Goal: Task Accomplishment & Management: Manage account settings

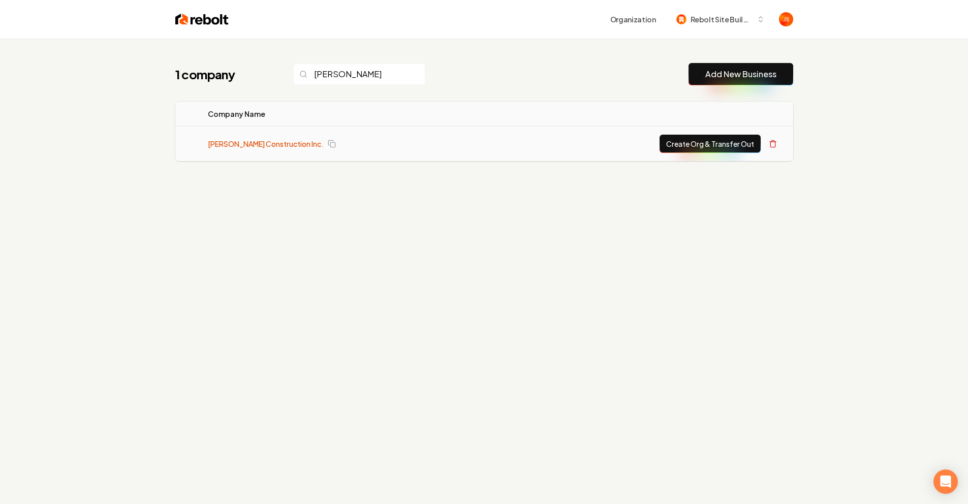
type input "Karp"
click at [239, 141] on link "Karp Construction Inc." at bounding box center [266, 144] width 116 height 10
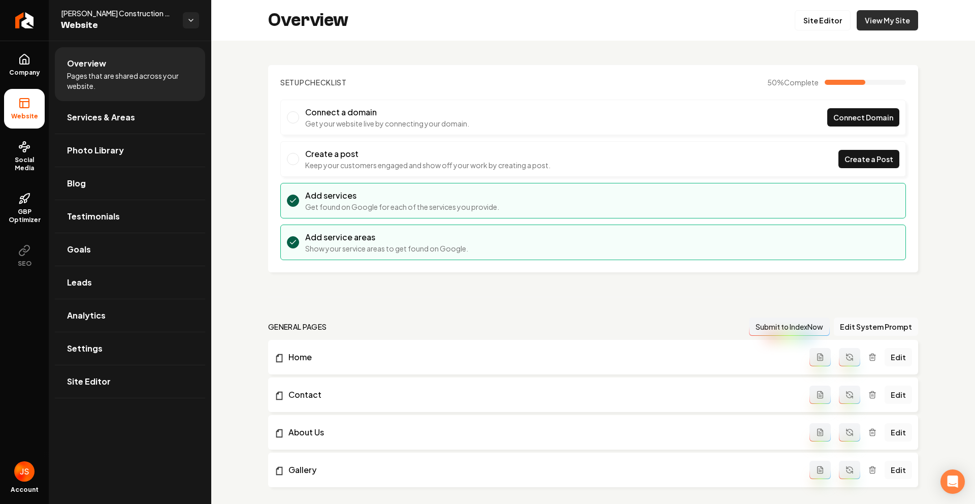
click at [875, 20] on link "View My Site" at bounding box center [887, 20] width 61 height 20
click at [890, 19] on link "View My Site" at bounding box center [887, 20] width 61 height 20
click at [807, 14] on link "Site Editor" at bounding box center [823, 20] width 56 height 20
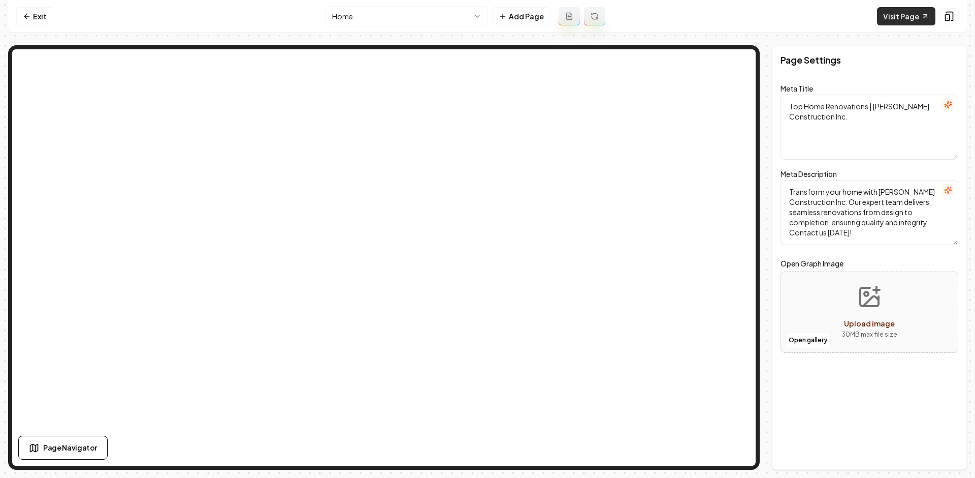
click at [900, 17] on link "Visit Page" at bounding box center [906, 16] width 58 height 18
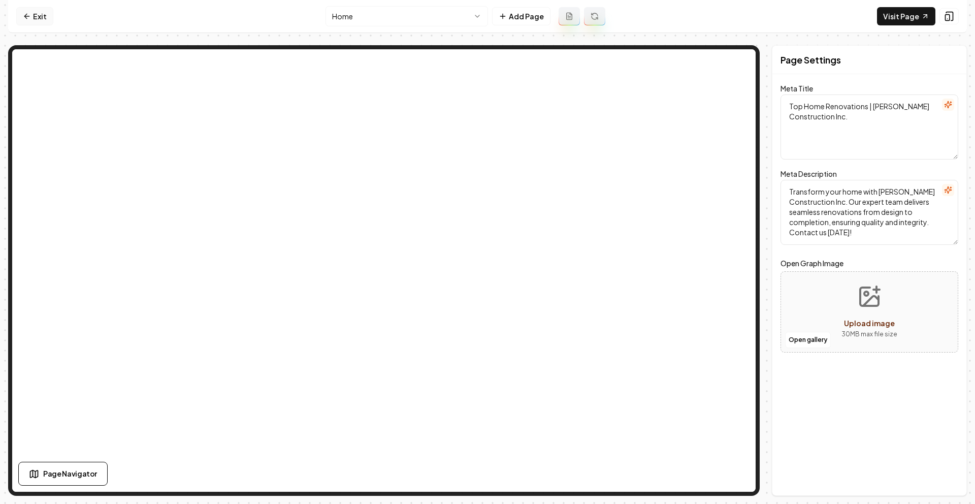
click at [33, 13] on link "Exit" at bounding box center [34, 16] width 37 height 18
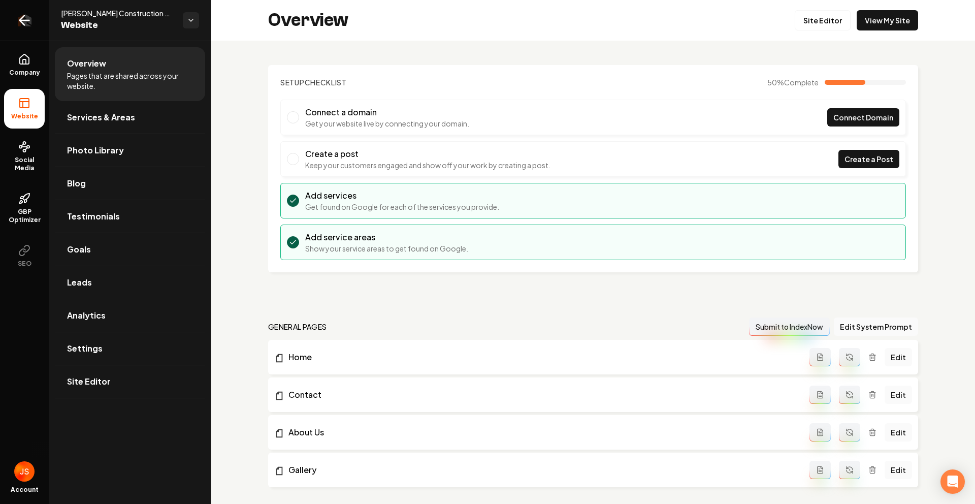
click at [34, 23] on link "Return to dashboard" at bounding box center [24, 20] width 49 height 41
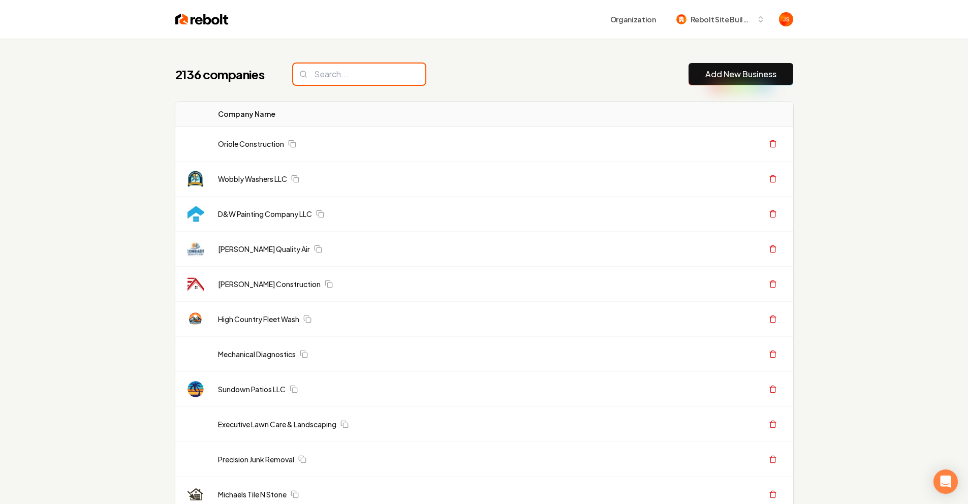
click at [366, 65] on input "search" at bounding box center [359, 74] width 132 height 21
click at [360, 72] on input "search" at bounding box center [359, 74] width 132 height 21
drag, startPoint x: 513, startPoint y: 62, endPoint x: 506, endPoint y: 64, distance: 6.7
click at [512, 63] on div "2136 companies Add New Business" at bounding box center [484, 74] width 618 height 22
click at [326, 77] on input "search" at bounding box center [359, 74] width 132 height 21
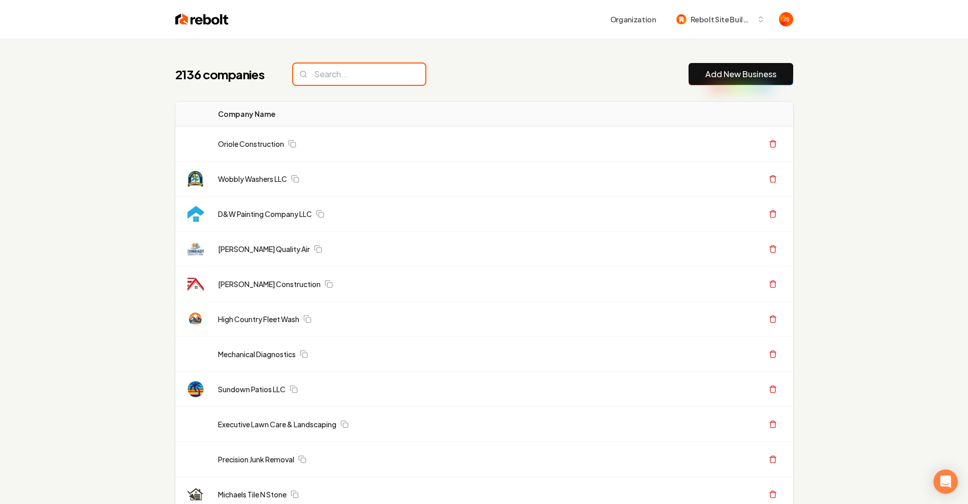
click at [340, 75] on input "search" at bounding box center [359, 74] width 132 height 21
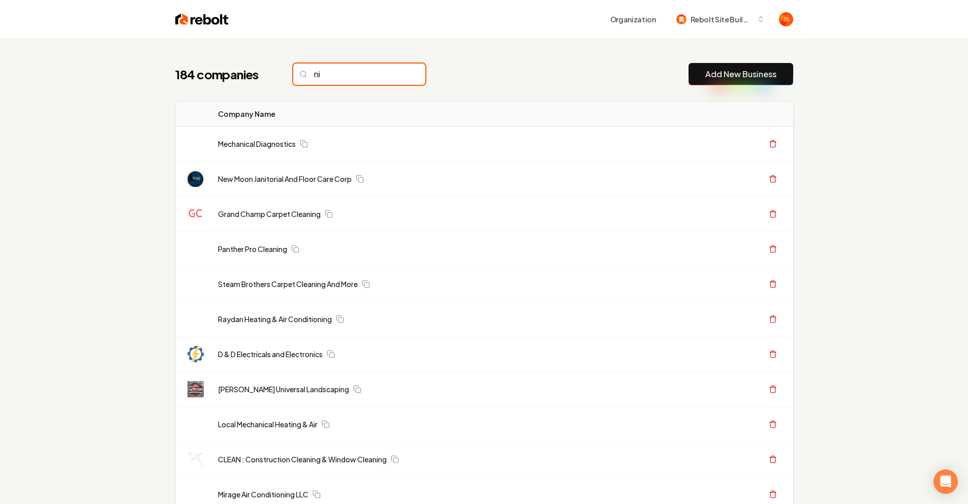
type input "n"
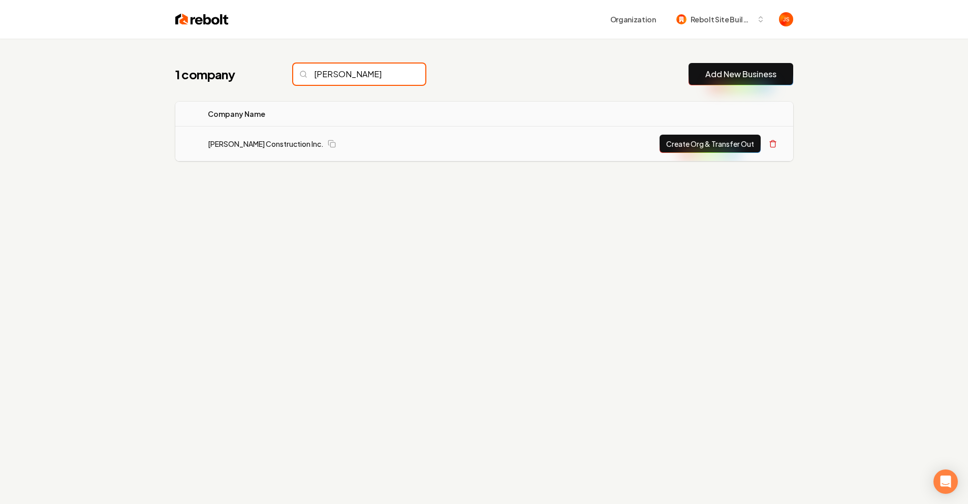
type input "karp"
click at [671, 143] on button "Create Org & Transfer Out" at bounding box center [709, 144] width 101 height 18
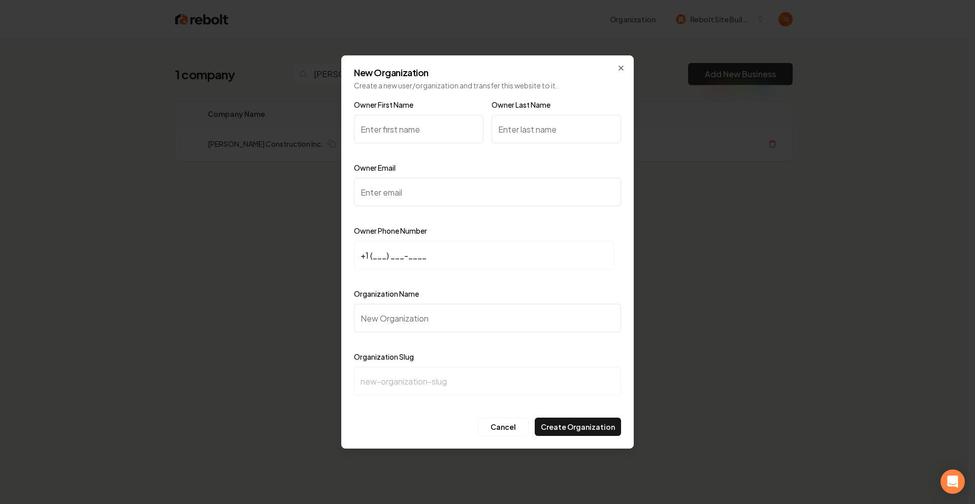
click at [407, 135] on input "Owner First Name" at bounding box center [419, 129] width 130 height 28
click at [423, 199] on input "Owner Email" at bounding box center [487, 192] width 267 height 28
paste input "karpconstructioninc@gmail.com"
type input "karpconstructioninc@gmail.com"
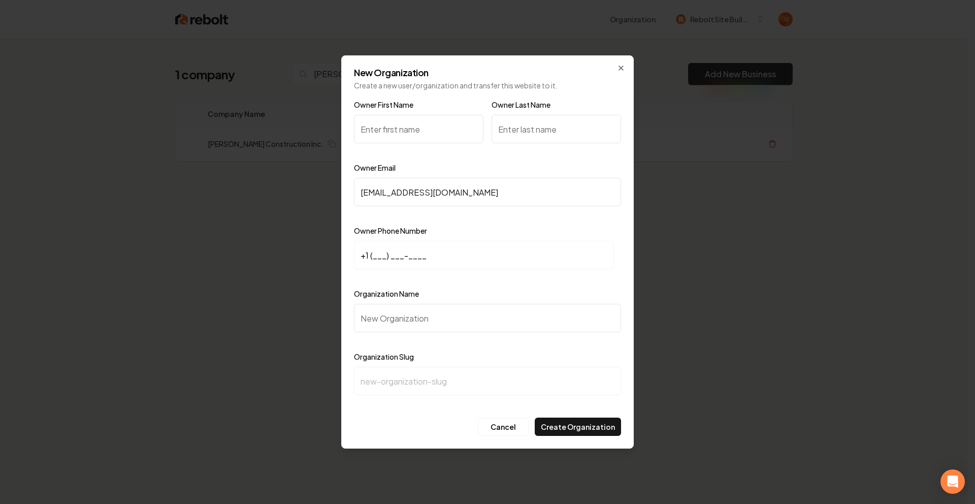
click at [378, 257] on input "+1 (___) ___-____" at bounding box center [484, 255] width 260 height 28
paste input "916) 838-9434"
type input "+1 (916) 838-9434"
click at [393, 325] on input "Organization Name" at bounding box center [487, 318] width 267 height 28
type input "K"
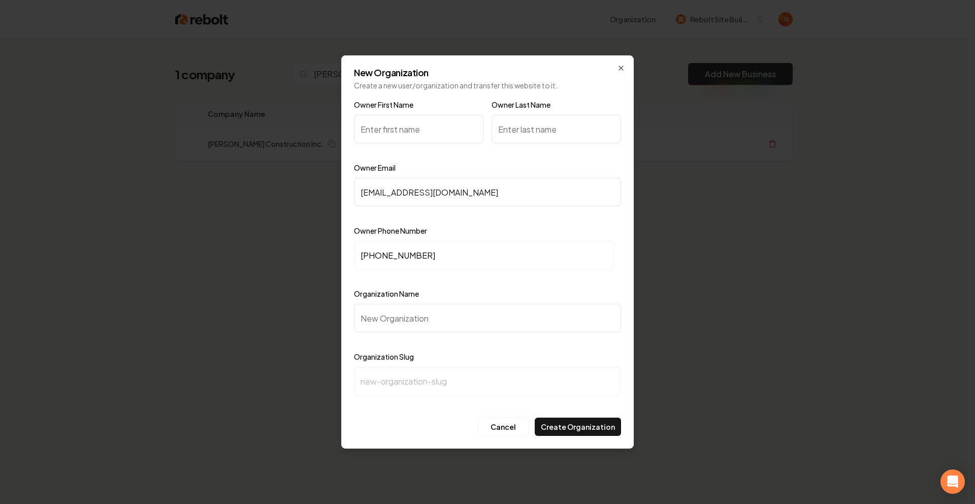
type input "k"
type input "Ka"
type input "ka"
type input "Kar"
type input "kar"
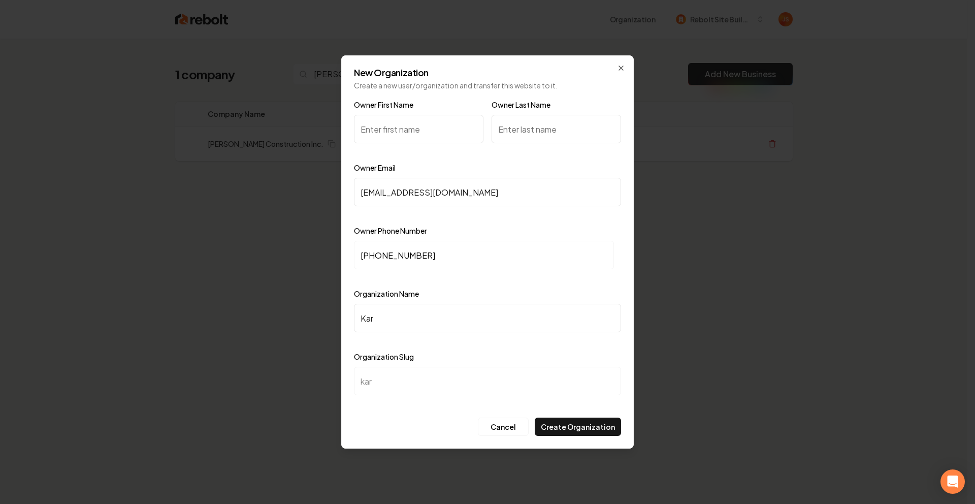
type input "Karp"
type input "karp"
type input "Karp C"
type input "karp-c"
type input "Karp CO"
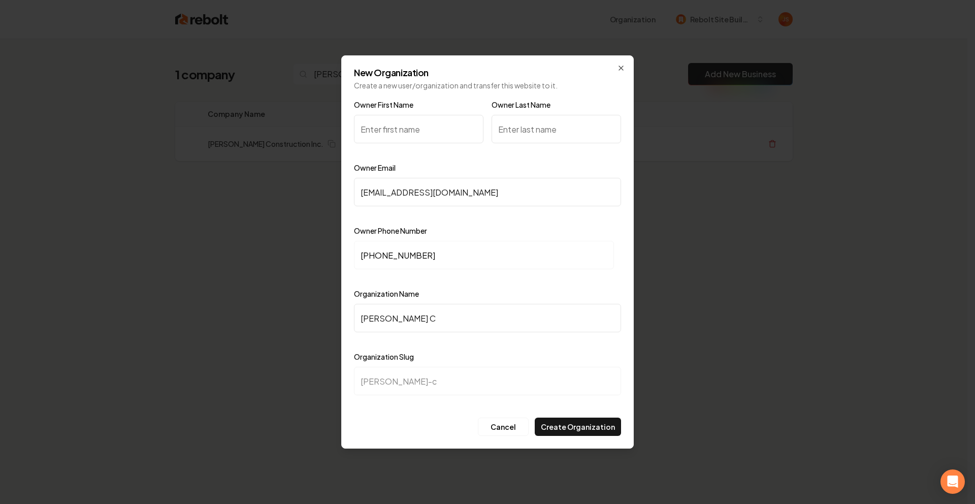
type input "karp-co"
type input "Karp COn"
type input "karp-con"
type input "Karp COns"
type input "karp-cons"
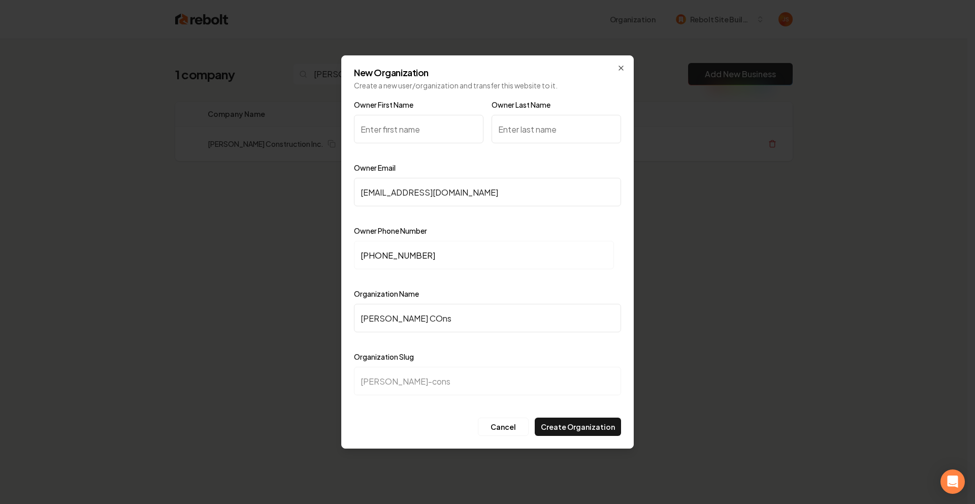
type input "Karp COnst"
type input "karp-const"
type input "Karp COnstr"
type input "karp-constr"
type input "Karp COnst"
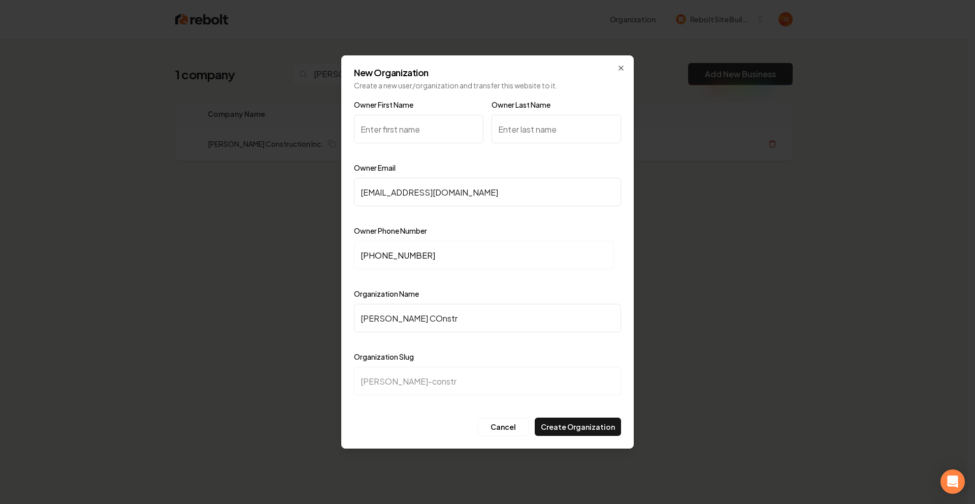
type input "karp-const"
type input "Karp COns"
type input "karp-cons"
type input "Karp COn"
type input "karp-con"
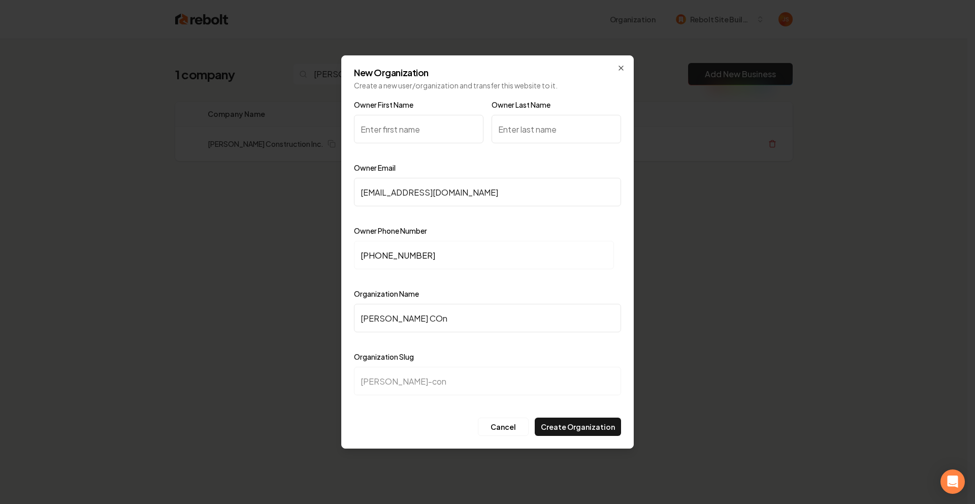
type input "Karp CO"
type input "karp-co"
type input "Karp C"
type input "karp-c"
type input "Karp Co"
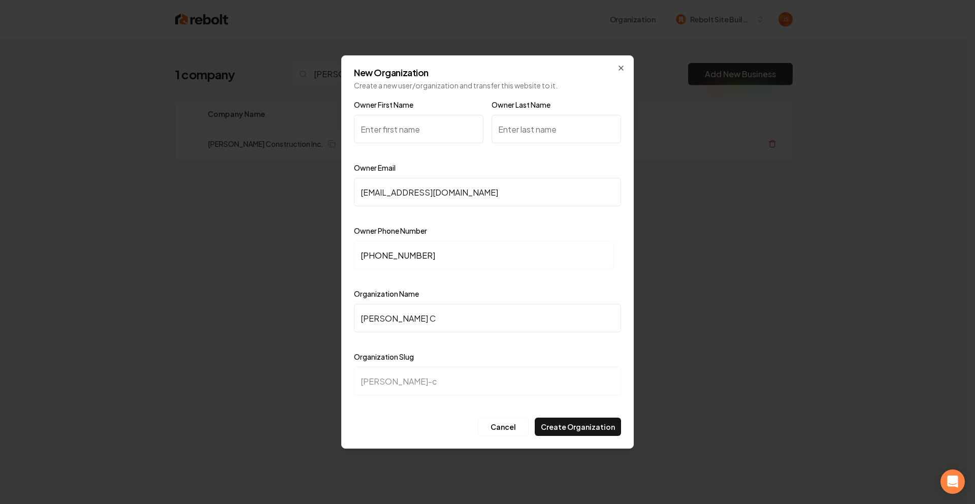
type input "karp-co"
type input "Karp Con"
type input "karp-con"
type input "Karp Cons"
type input "karp-cons"
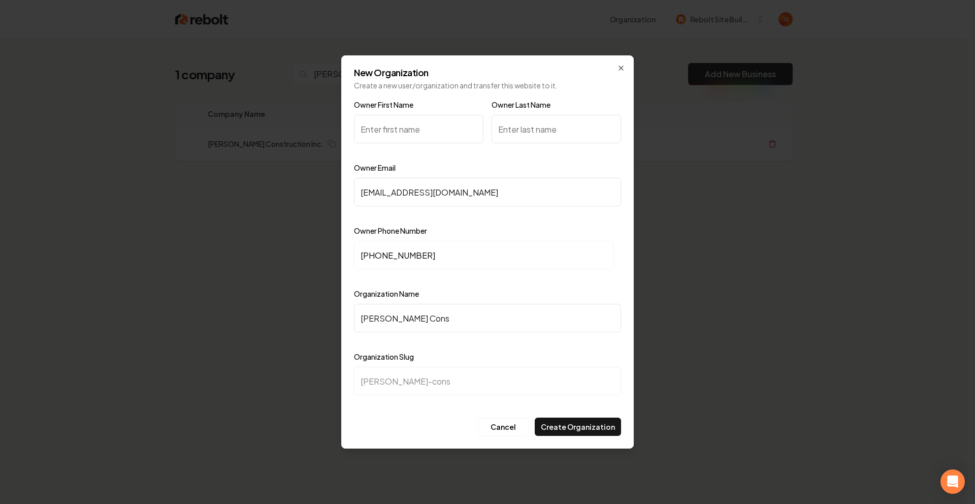
type input "Karp Const"
type input "karp-const"
type input "Karp Constr"
type input "karp-constr"
type input "Karp Constru"
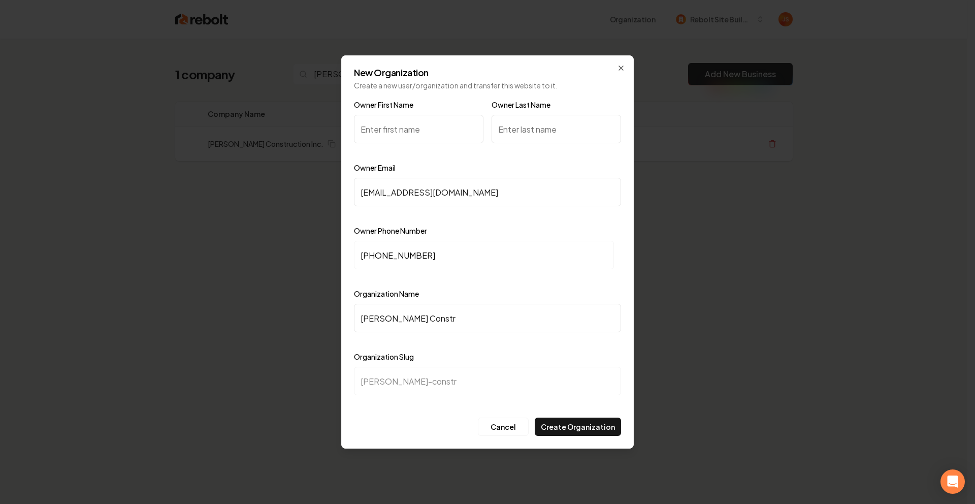
type input "karp-constru"
type input "Karp Construc"
type input "karp-construc"
type input "Karp Construct"
type input "karp-construct"
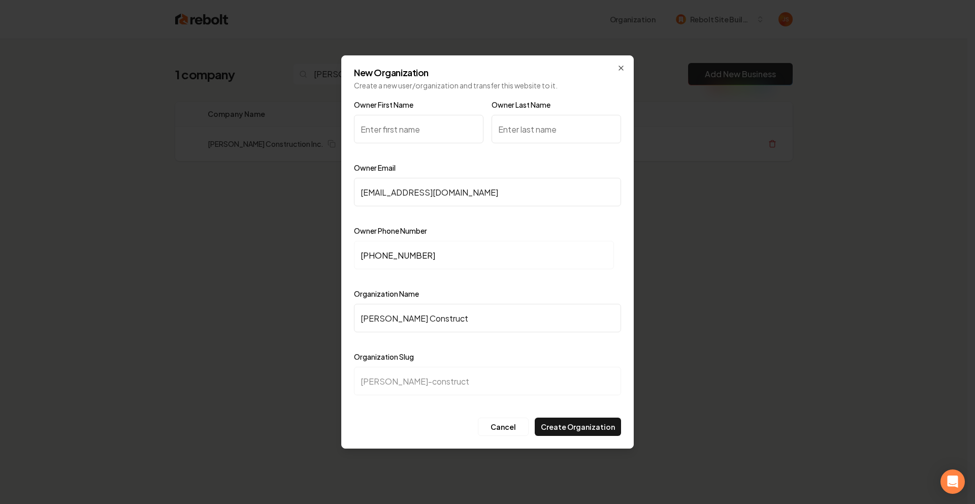
type input "Karp Constructi"
type input "karp-constructi"
type input "Karp Constructio"
type input "karp-constructio"
type input "Karp Construction"
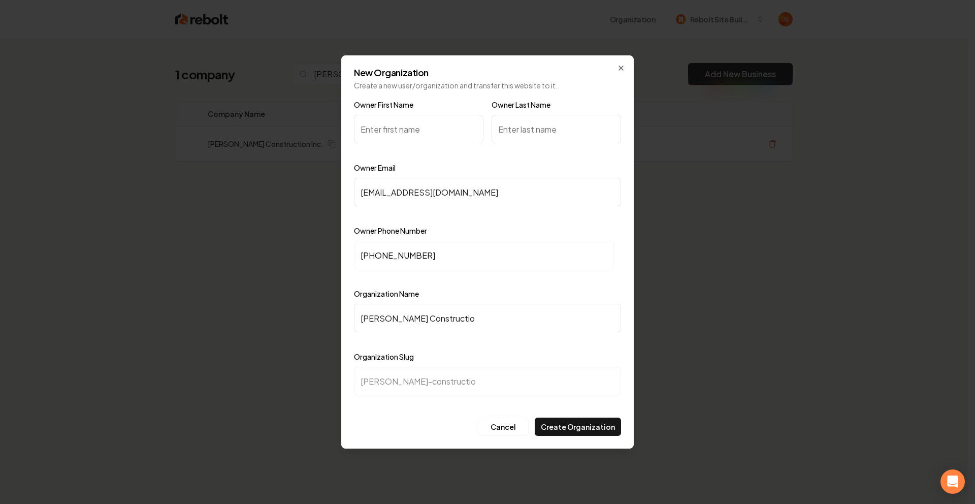
type input "karp-construction"
type input "Karp Construction I"
type input "karp-construction-i"
type input "Karp Construction In"
type input "karp-construction-in"
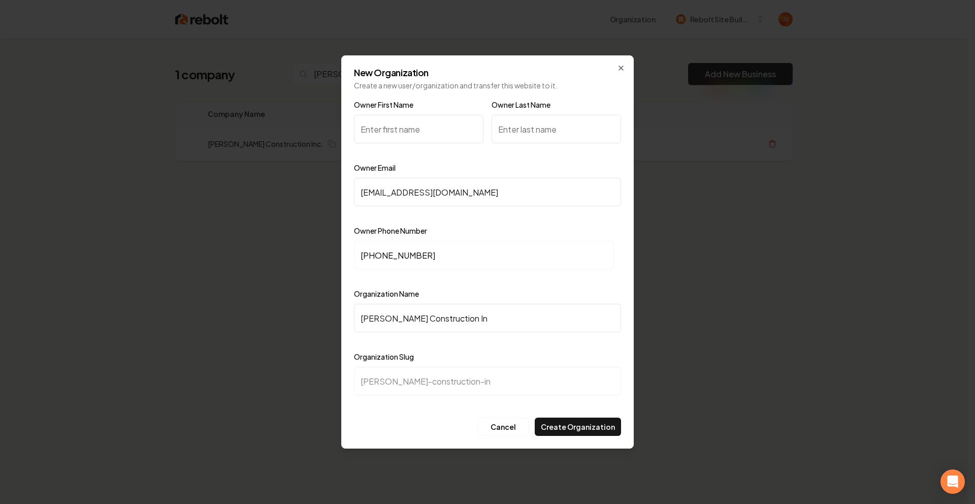
type input "Karp Construction Inc"
type input "karp-construction-inc"
type input "Karp Construction Inc"
click at [407, 133] on input "Owner First Name" at bounding box center [419, 129] width 130 height 28
paste input "(916) 838-9434"
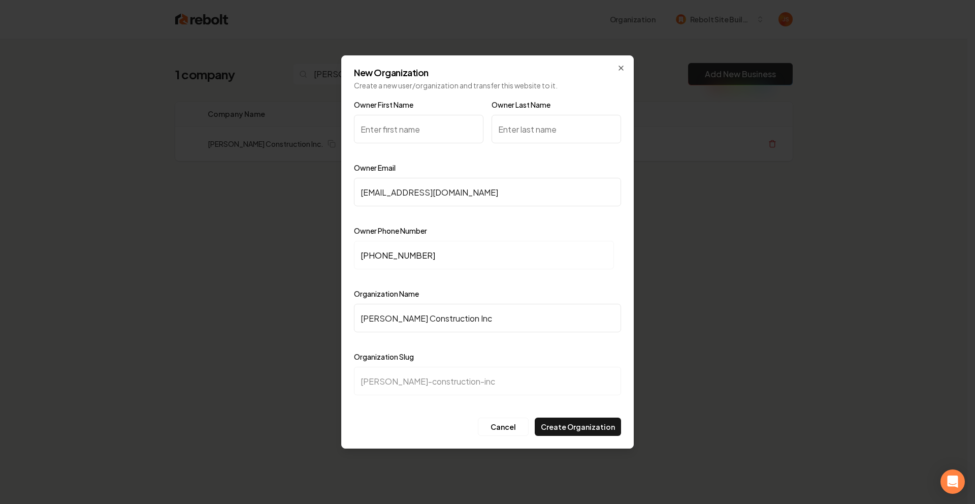
type input "(916) 838-9434"
click at [401, 129] on input "Owner First Name" at bounding box center [419, 129] width 130 height 28
type input "Bill"
click at [545, 131] on input "Owner Last Name" at bounding box center [557, 129] width 130 height 28
type input "Karp"
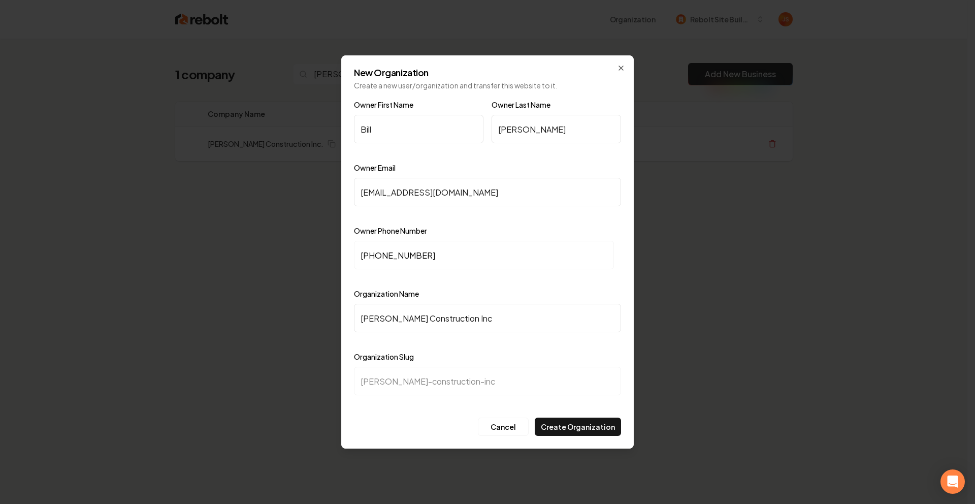
click at [402, 424] on div "Cancel Create Organization" at bounding box center [487, 427] width 267 height 18
click at [396, 419] on div "Cancel Create Organization" at bounding box center [487, 427] width 267 height 18
click at [409, 415] on form "Owner First Name Bill Owner Last Name Karp Owner Email karpconstructioninc@gmai…" at bounding box center [487, 267] width 267 height 337
click at [575, 425] on button "Create Organization" at bounding box center [578, 427] width 86 height 18
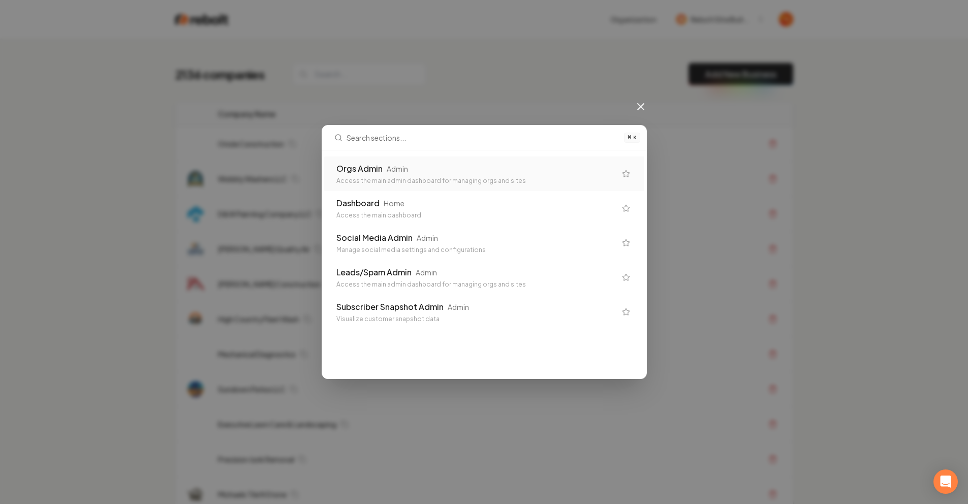
click at [445, 162] on div "Orgs Admin Admin Access the main admin dashboard for managing orgs and sites" at bounding box center [484, 173] width 320 height 35
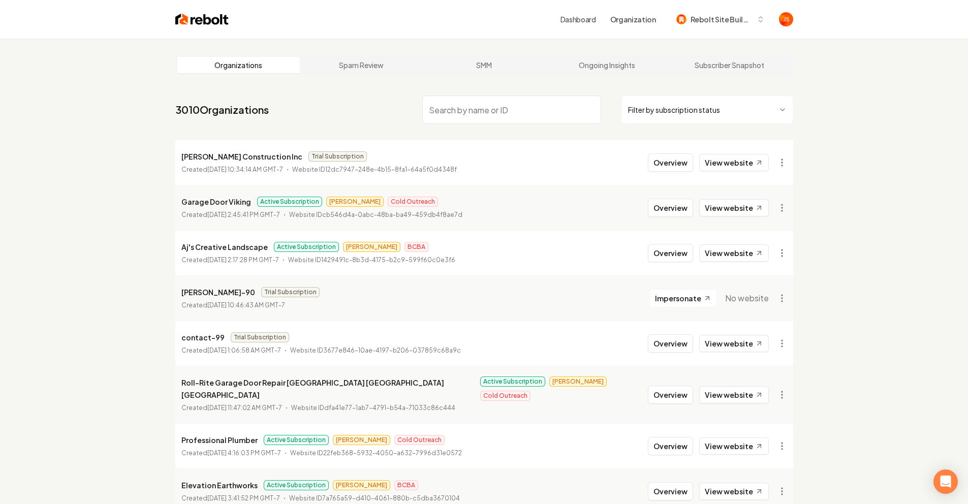
click at [791, 158] on html "Dashboard Organization Rebolt Site Builder Organizations Spam Review SMM Ongoin…" at bounding box center [484, 252] width 968 height 504
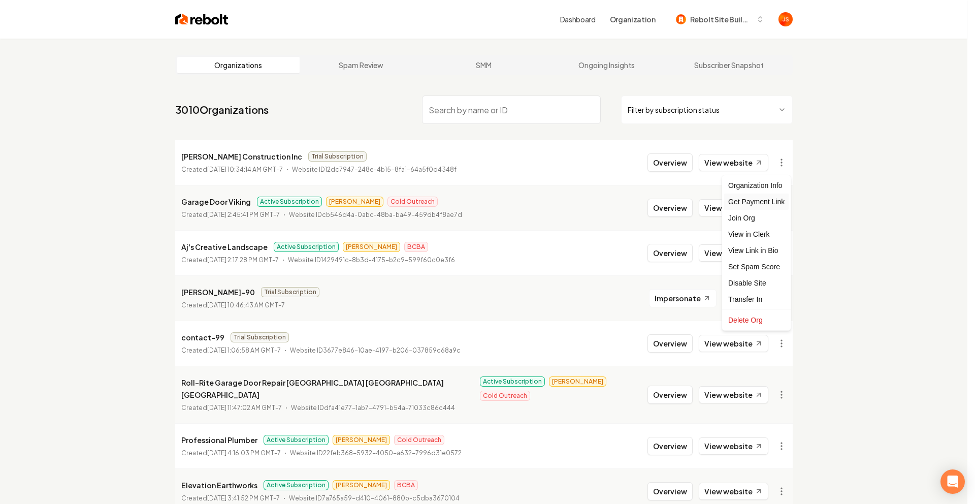
click at [757, 203] on div "Get Payment Link" at bounding box center [756, 202] width 65 height 16
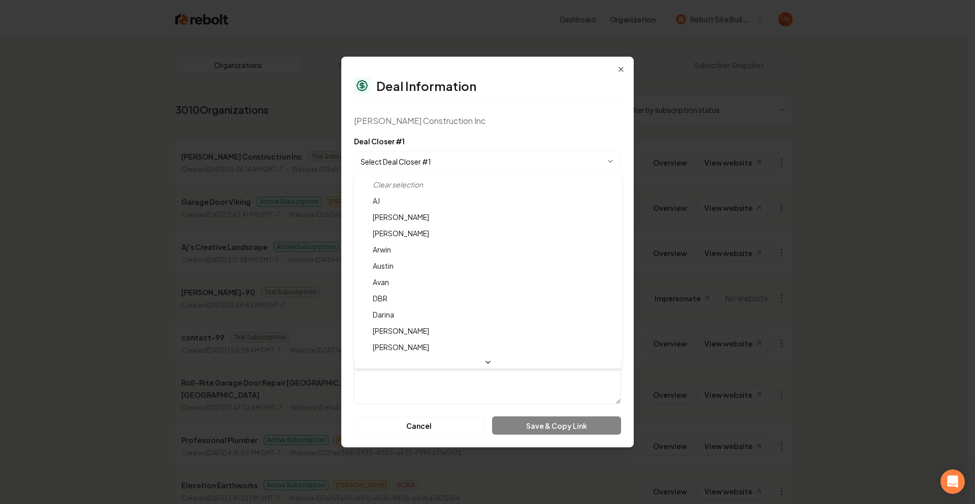
click at [416, 155] on body "Dashboard Organization Rebolt Site Builder Organizations Spam Review SMM Ongoin…" at bounding box center [484, 252] width 968 height 504
select select "**********"
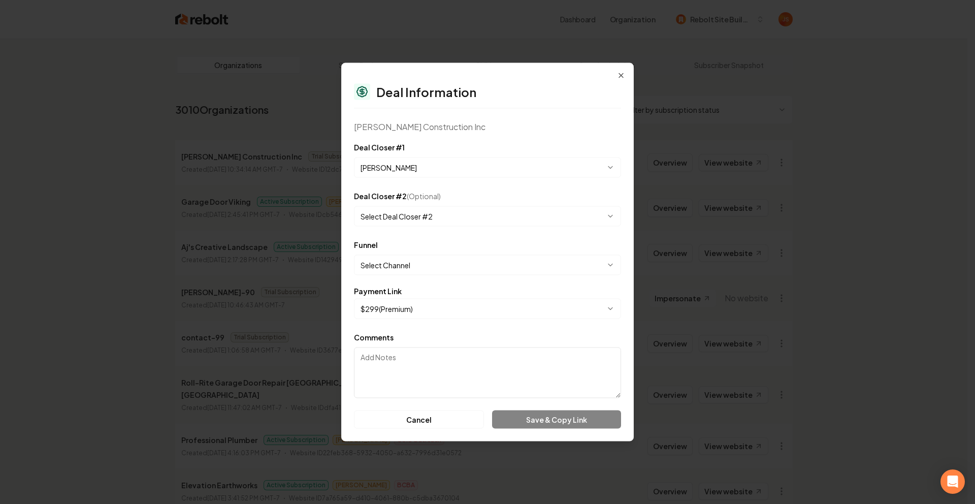
click at [400, 256] on body "Dashboard Organization Rebolt Site Builder Organizations Spam Review SMM Ongoin…" at bounding box center [484, 252] width 968 height 504
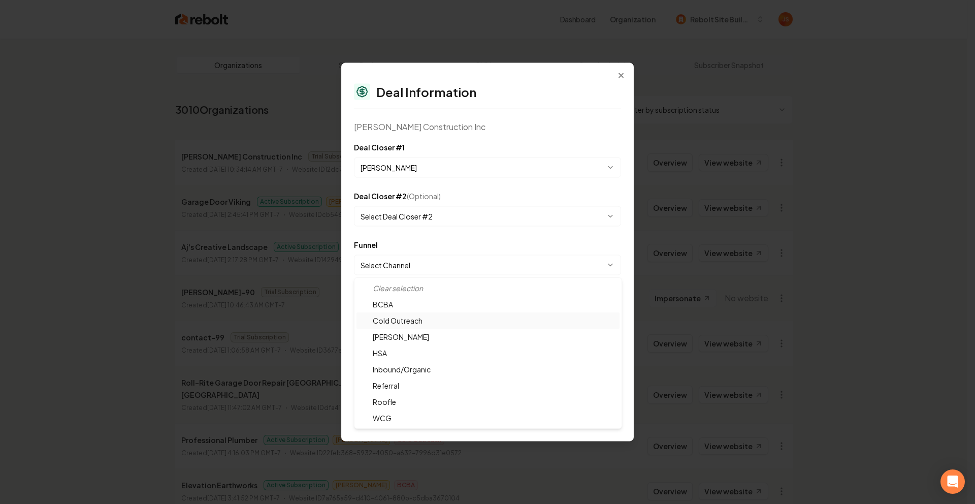
select select "**********"
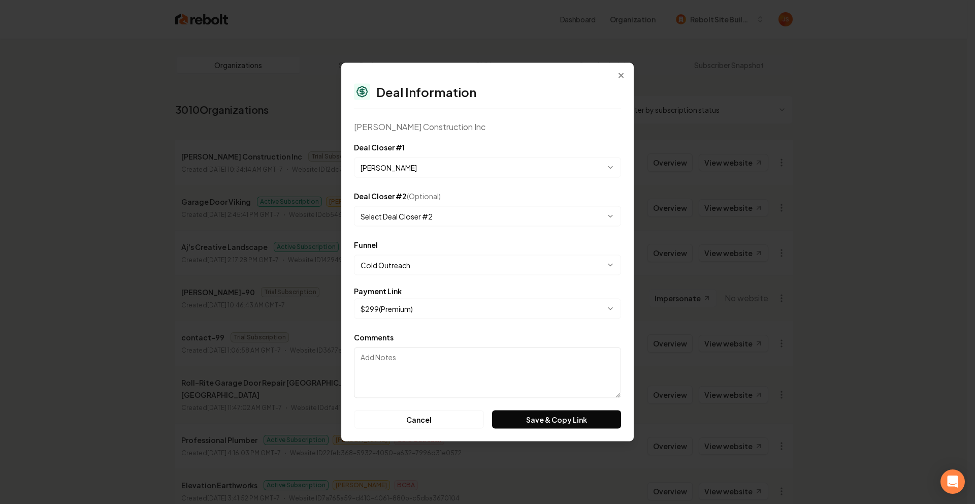
click at [409, 303] on body "Dashboard Organization Rebolt Site Builder Organizations Spam Review SMM Ongoin…" at bounding box center [484, 252] width 968 height 504
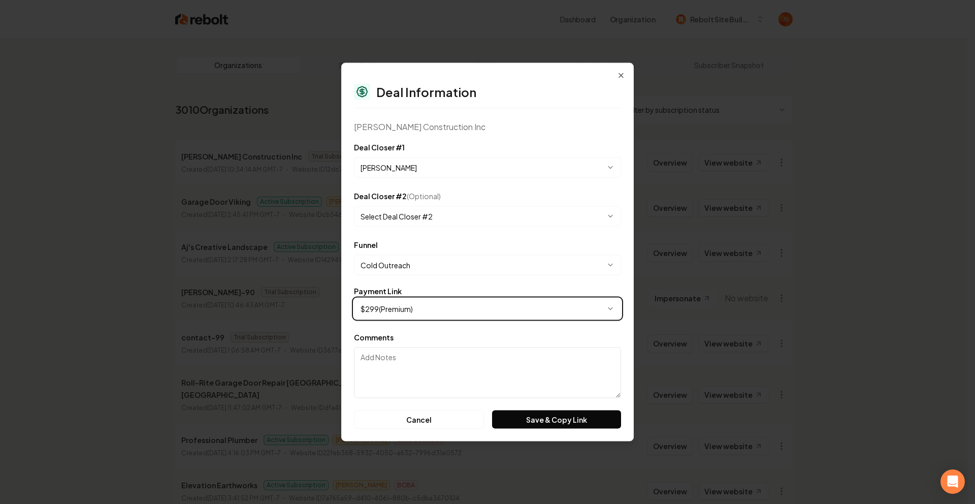
click at [422, 288] on body "Dashboard Organization Rebolt Site Builder Organizations Spam Review SMM Ongoin…" at bounding box center [484, 252] width 968 height 504
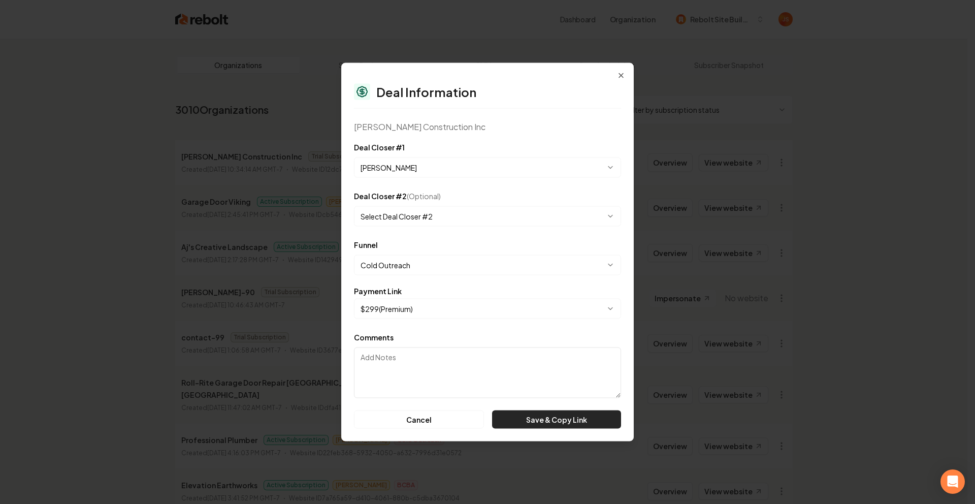
click at [524, 428] on button "Save & Copy Link" at bounding box center [556, 419] width 129 height 18
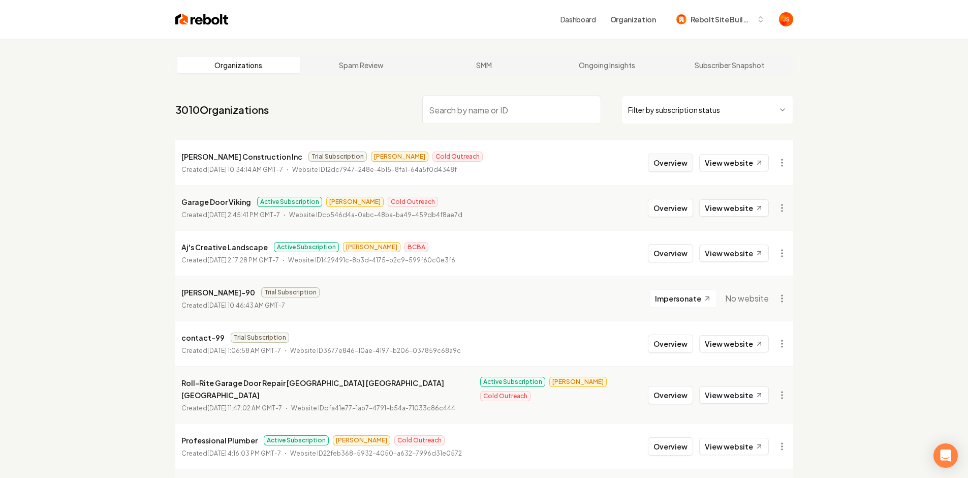
click at [674, 167] on button "Overview" at bounding box center [670, 162] width 45 height 18
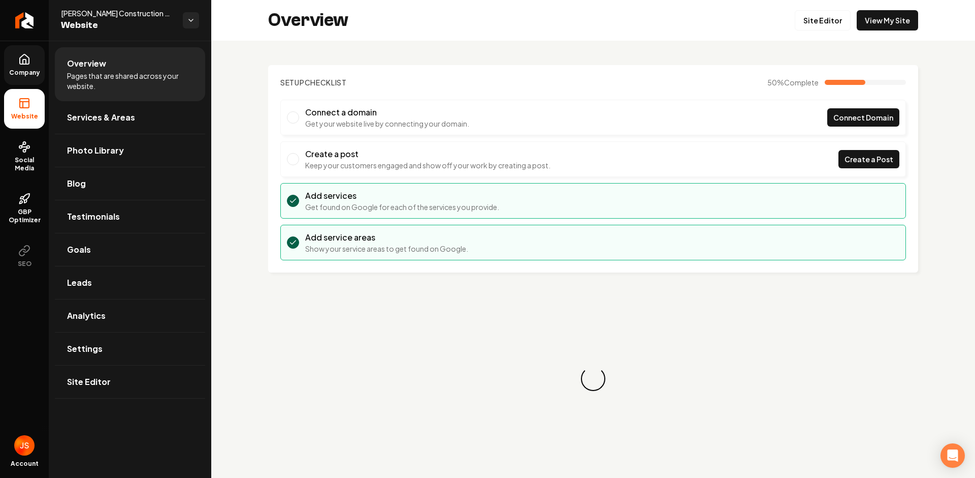
click at [37, 73] on span "Company" at bounding box center [24, 73] width 39 height 8
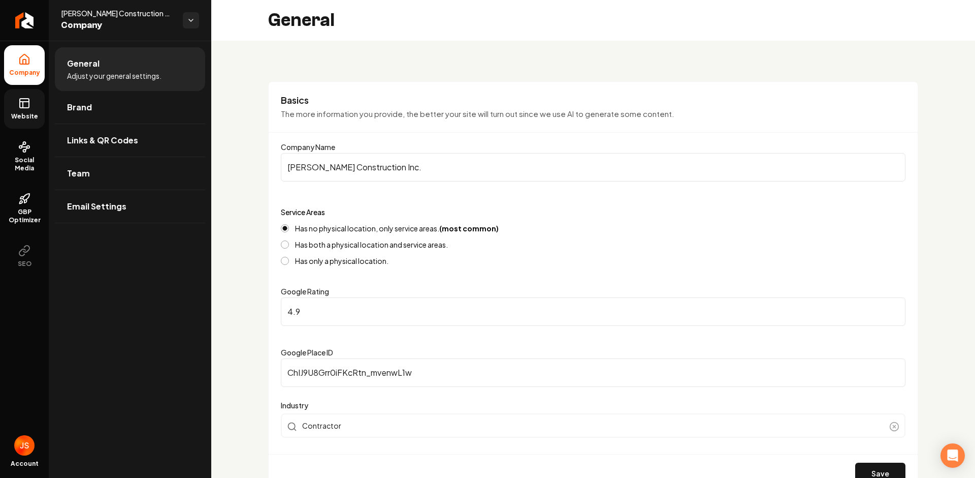
click at [26, 102] on icon at bounding box center [24, 102] width 9 height 0
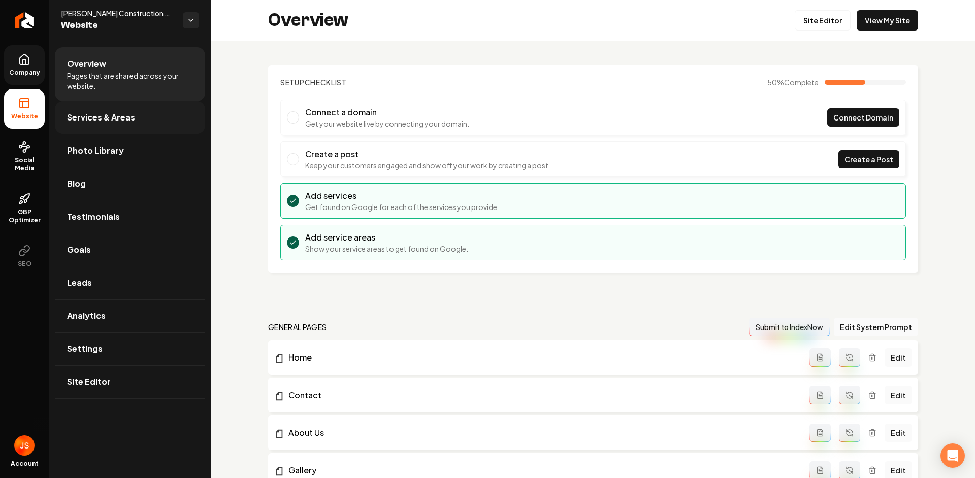
click at [99, 116] on span "Services & Areas" at bounding box center [101, 117] width 68 height 12
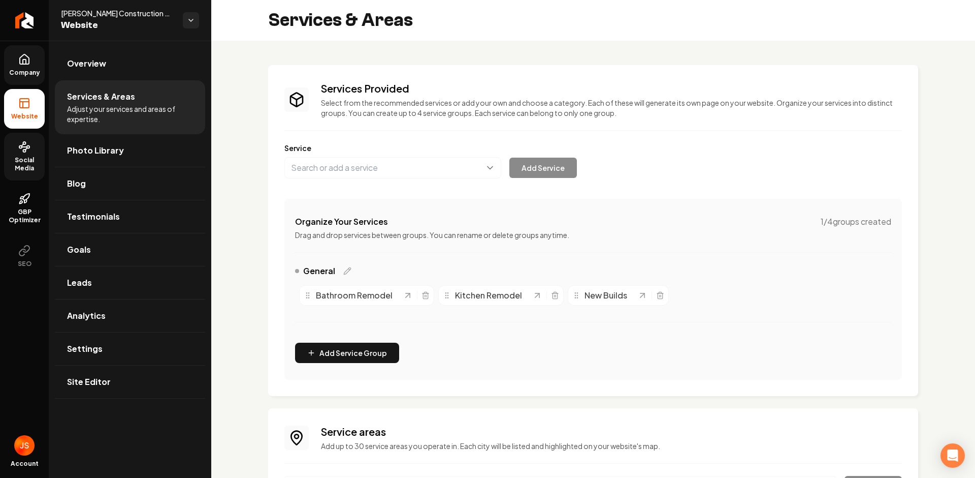
click at [23, 161] on span "Social Media" at bounding box center [24, 164] width 41 height 16
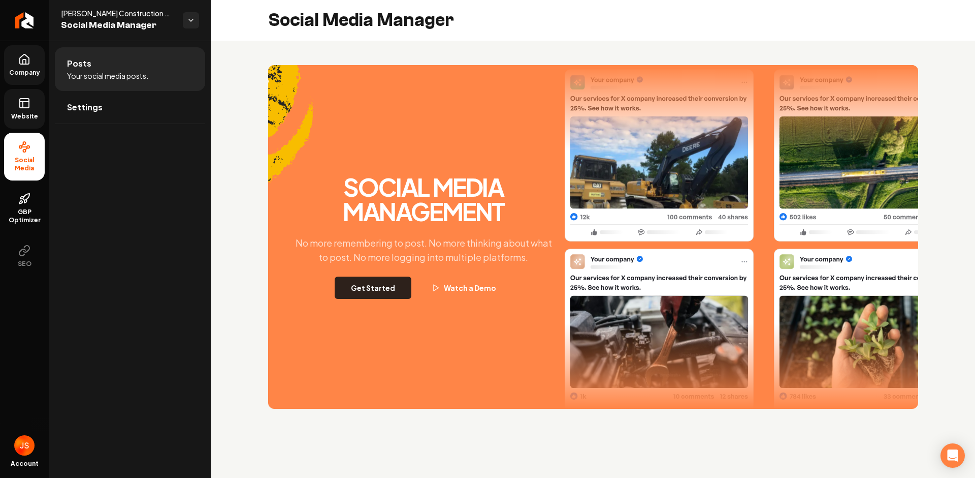
click at [394, 287] on button "Get Started" at bounding box center [373, 287] width 77 height 22
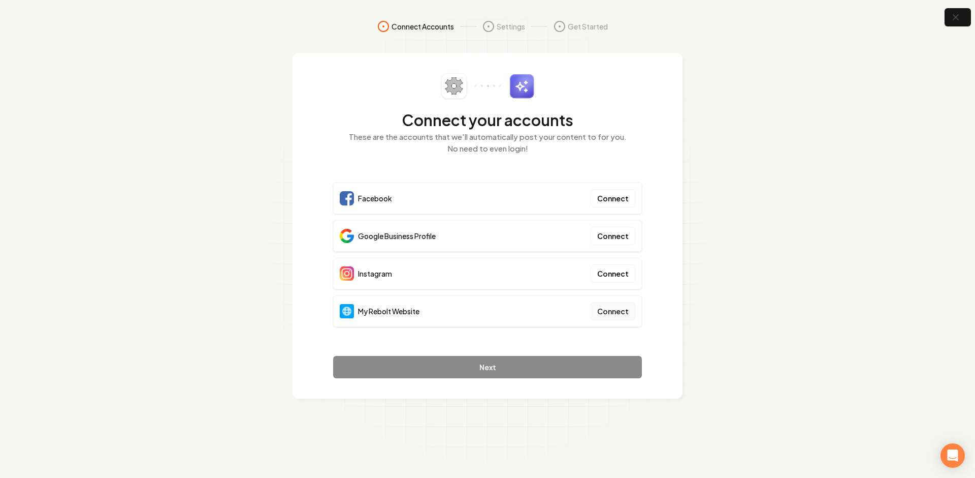
click at [615, 316] on button "Connect" at bounding box center [613, 311] width 45 height 18
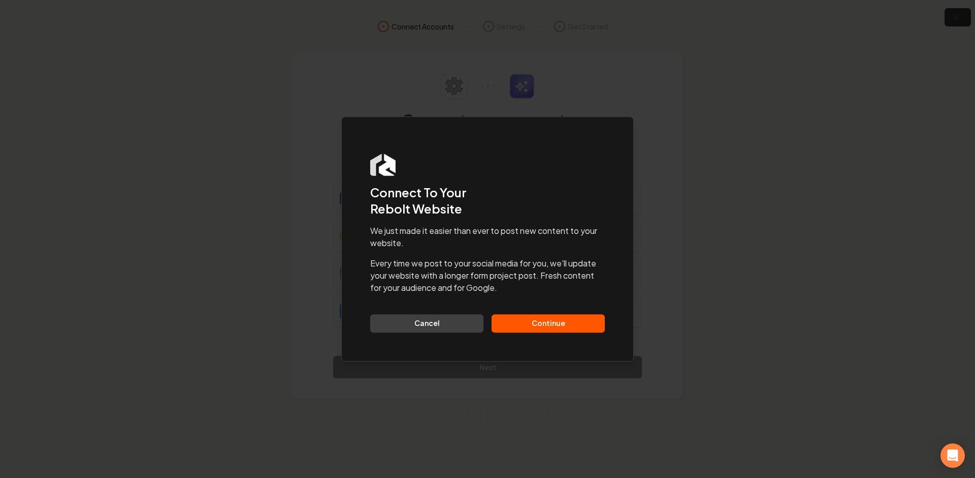
click at [528, 322] on button "Continue" at bounding box center [548, 323] width 113 height 18
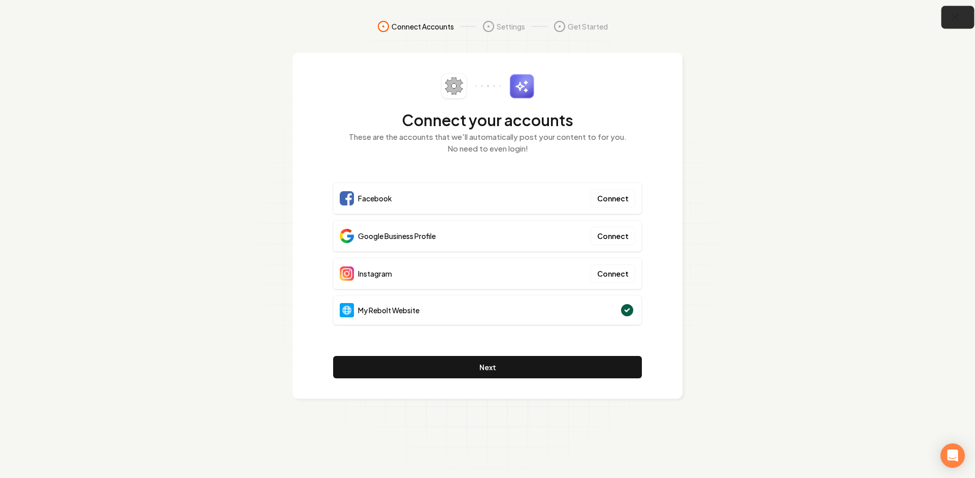
click at [953, 14] on icon "button" at bounding box center [956, 17] width 7 height 7
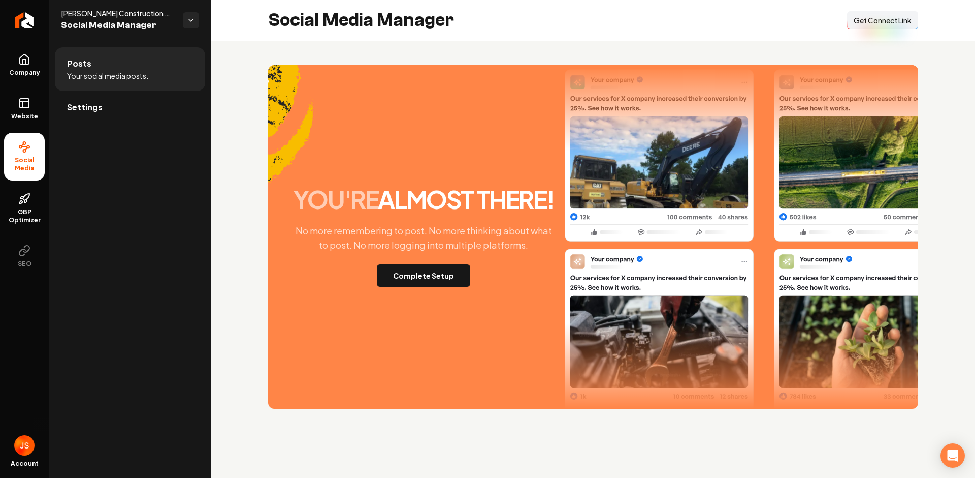
click at [881, 28] on button "Connect Link Get Connect Link" at bounding box center [882, 20] width 71 height 18
click at [16, 87] on ul "Company Website Social Media GBP Optimizer SEO" at bounding box center [24, 160] width 49 height 239
click at [21, 104] on icon at bounding box center [24, 103] width 12 height 12
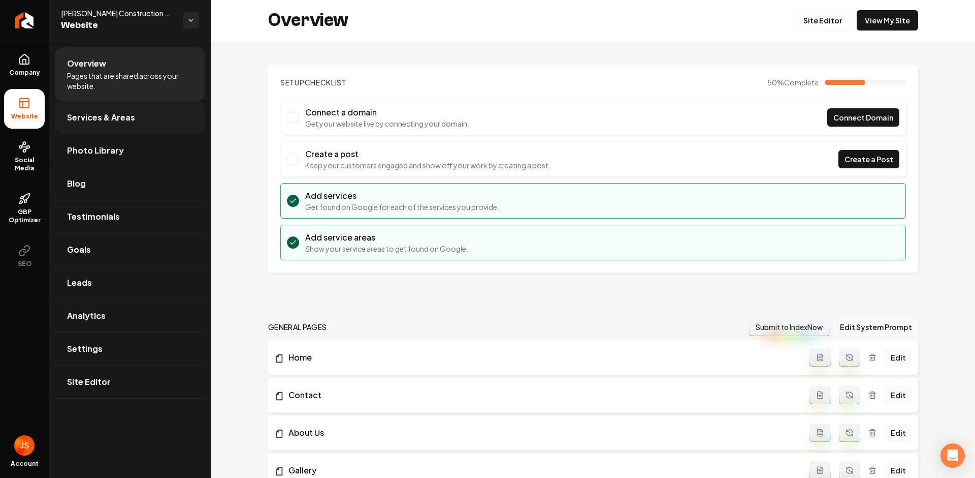
click at [127, 119] on span "Services & Areas" at bounding box center [101, 117] width 68 height 12
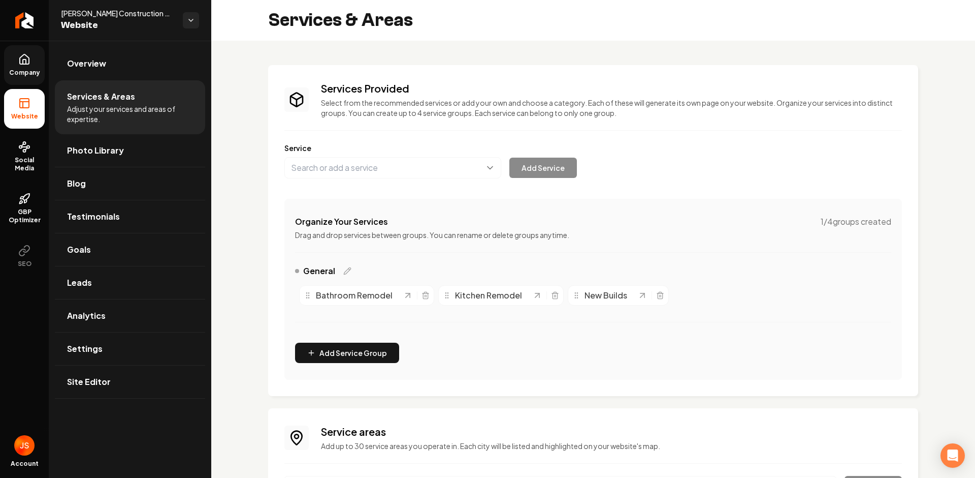
click at [24, 60] on icon at bounding box center [24, 59] width 12 height 12
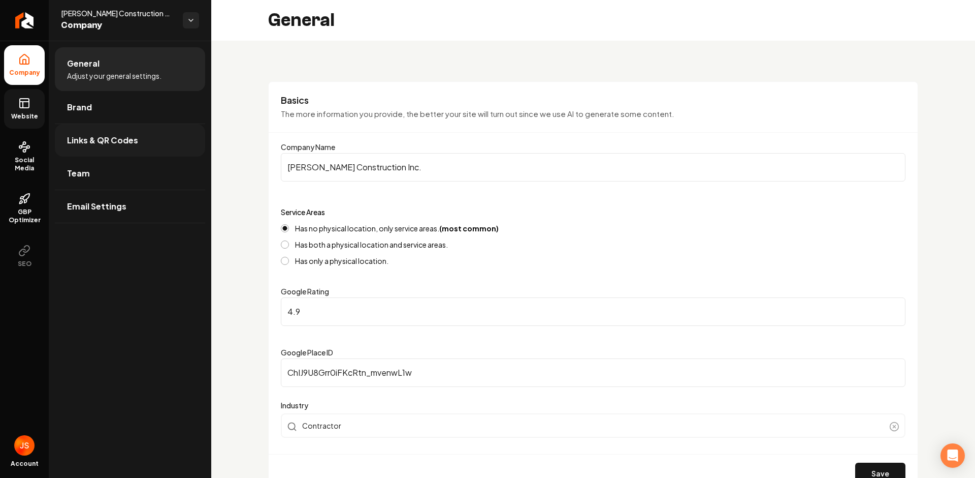
click at [91, 131] on link "Links & QR Codes" at bounding box center [130, 140] width 150 height 33
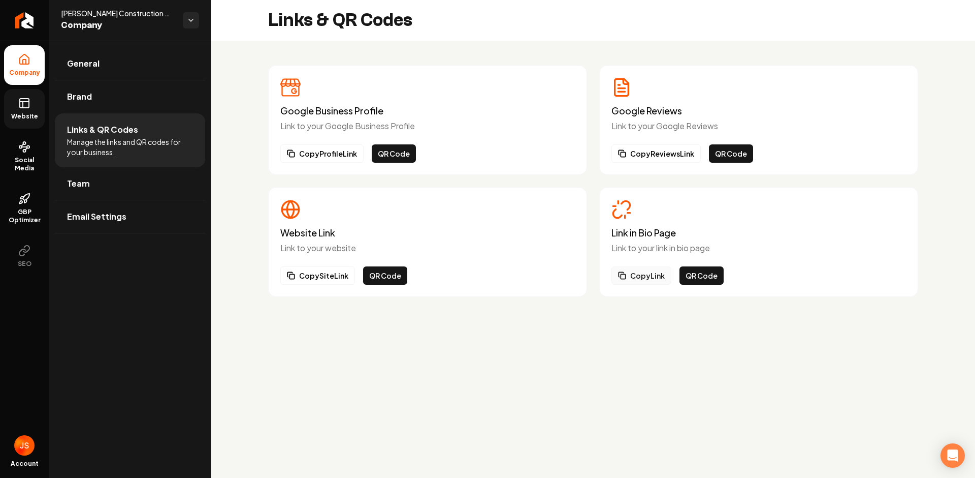
click at [642, 282] on button "Copy Link" at bounding box center [642, 275] width 60 height 18
click at [646, 277] on button "Copy Link" at bounding box center [642, 275] width 60 height 18
click at [26, 156] on span "Social Media" at bounding box center [24, 164] width 41 height 16
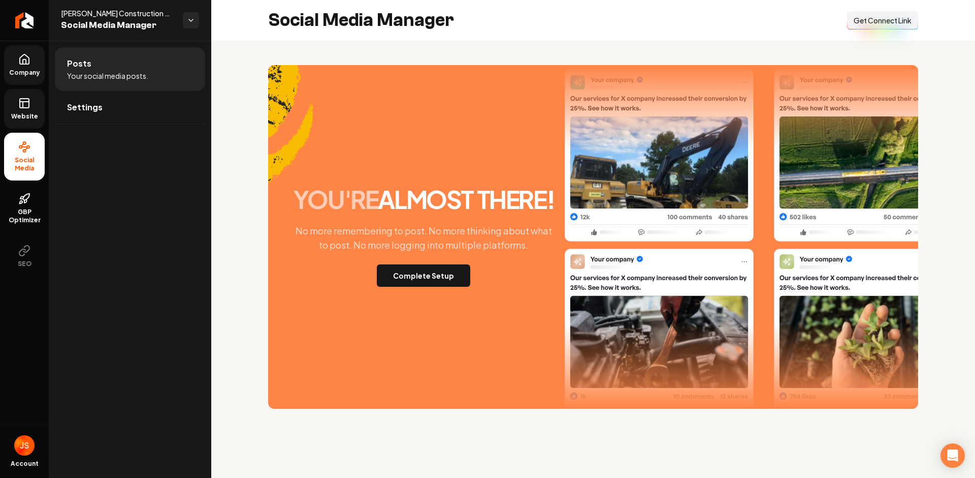
click at [877, 22] on span "Get Connect Link" at bounding box center [883, 20] width 58 height 10
click at [19, 97] on icon at bounding box center [24, 103] width 12 height 12
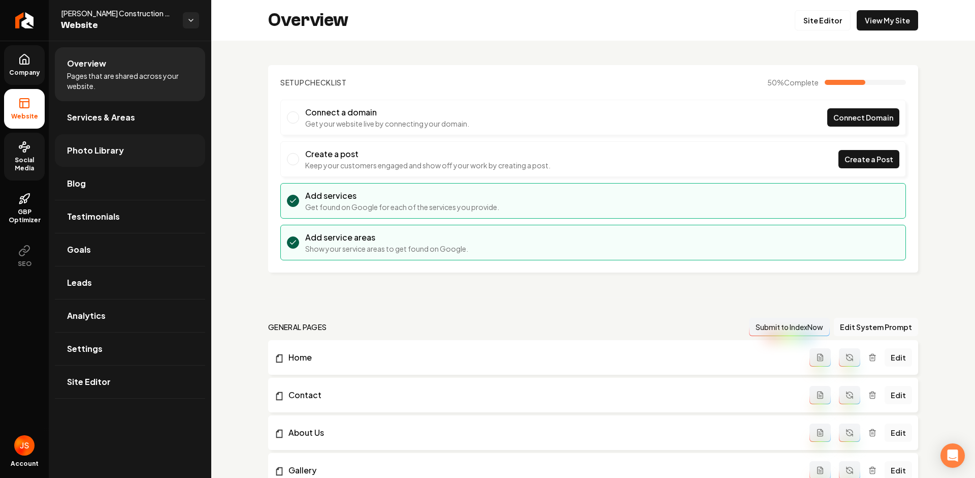
click at [82, 157] on link "Photo Library" at bounding box center [130, 150] width 150 height 33
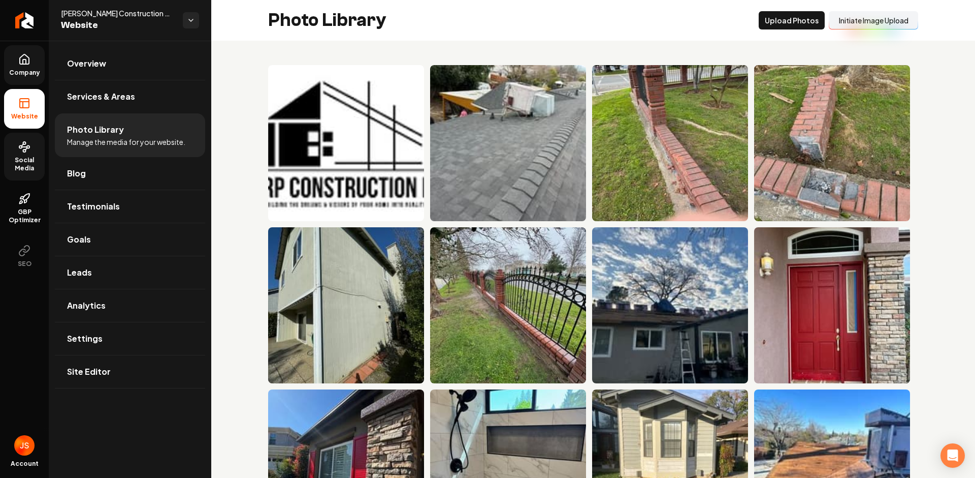
click at [872, 19] on button "Initiate Image Upload" at bounding box center [873, 20] width 89 height 18
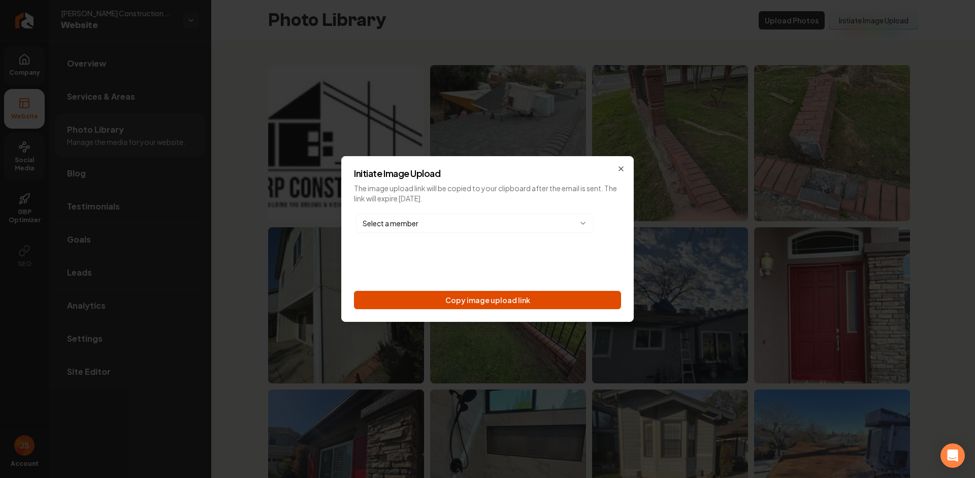
click at [498, 292] on button "Copy image upload link" at bounding box center [487, 300] width 267 height 18
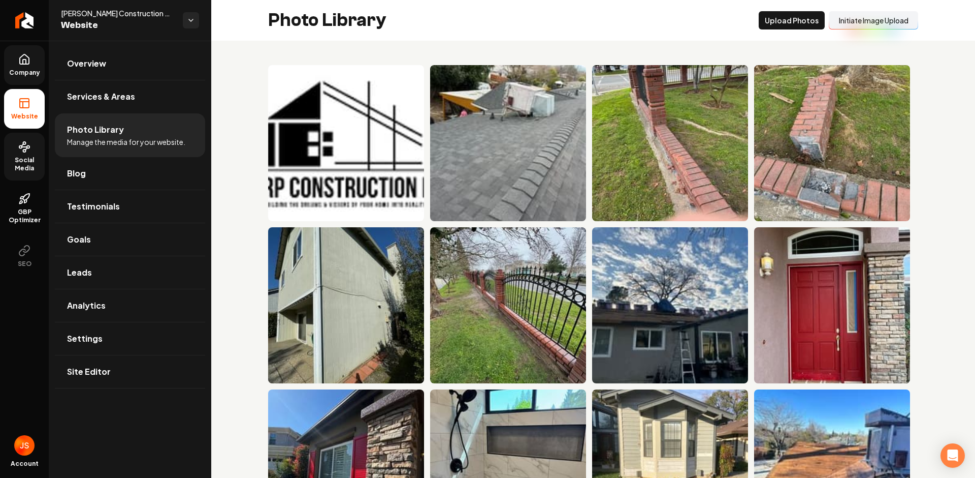
click at [15, 164] on span "Social Media" at bounding box center [24, 164] width 41 height 16
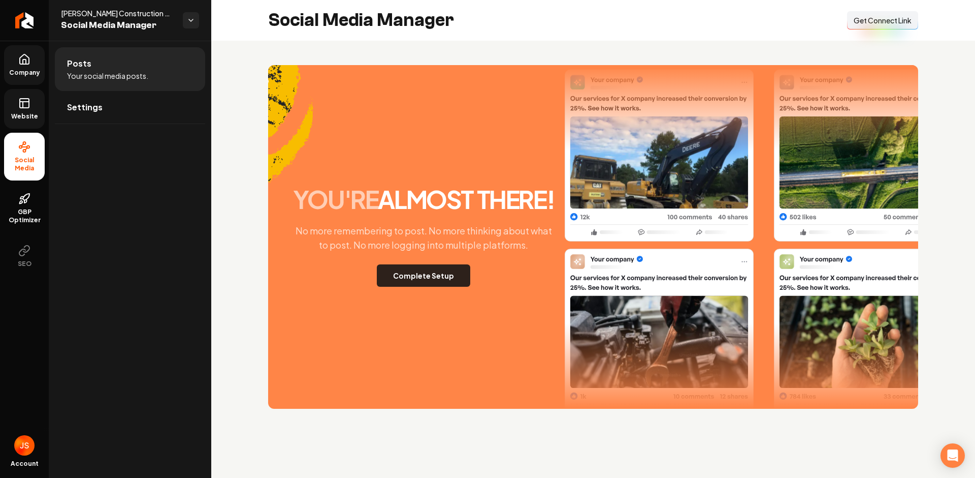
click at [437, 274] on button "Complete Setup" at bounding box center [423, 275] width 93 height 22
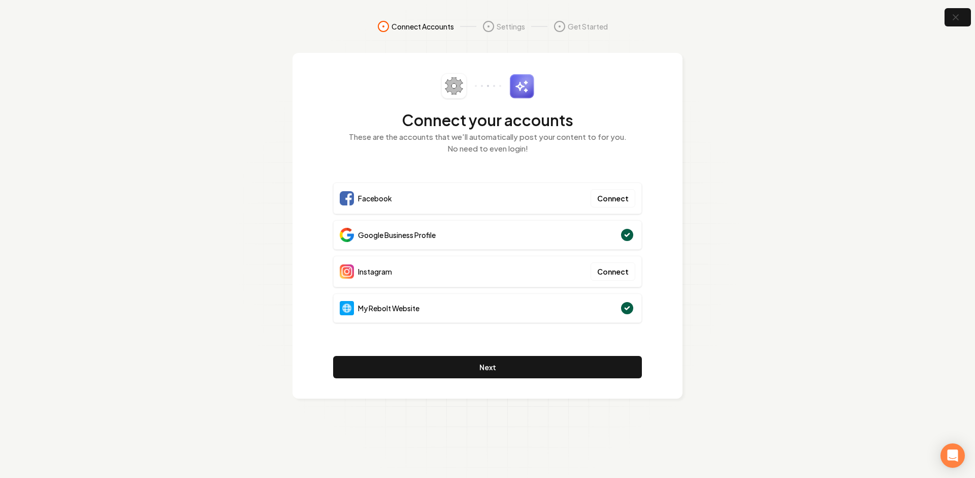
click at [475, 353] on div "Connect your accounts These are the accounts that we'll automatically post your…" at bounding box center [487, 225] width 309 height 305
click at [459, 363] on button "Next" at bounding box center [487, 367] width 309 height 22
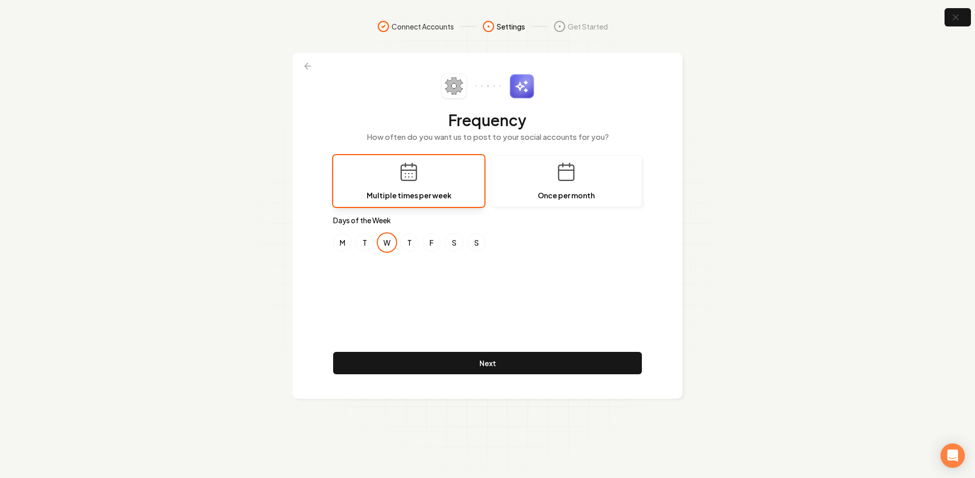
click at [525, 256] on div "Frequency How often do you want us to post to your social accounts for you? Mul…" at bounding box center [487, 225] width 309 height 305
click at [474, 261] on div "Frequency How often do you want us to post to your social accounts for you? Mul…" at bounding box center [487, 225] width 309 height 305
click at [334, 238] on div "M T W T F S S" at bounding box center [487, 242] width 309 height 18
drag, startPoint x: 340, startPoint y: 241, endPoint x: 370, endPoint y: 243, distance: 30.0
click at [342, 241] on button "M" at bounding box center [342, 242] width 18 height 18
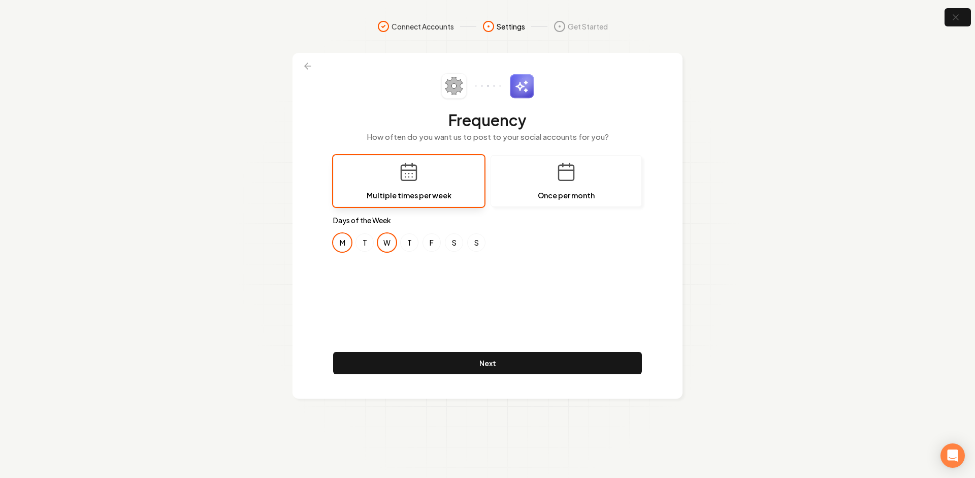
drag, startPoint x: 379, startPoint y: 241, endPoint x: 387, endPoint y: 241, distance: 7.6
click at [380, 241] on button "W" at bounding box center [387, 242] width 18 height 18
drag, startPoint x: 350, startPoint y: 244, endPoint x: 362, endPoint y: 244, distance: 12.2
click at [351, 244] on button "M" at bounding box center [342, 242] width 18 height 18
click at [365, 243] on button "T" at bounding box center [365, 242] width 18 height 18
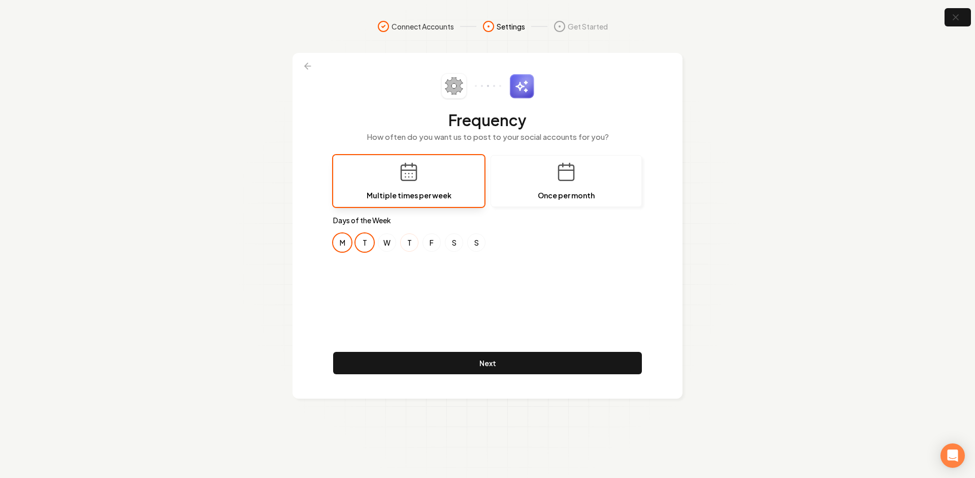
click at [403, 240] on button "T" at bounding box center [409, 242] width 18 height 18
click at [360, 242] on button "T" at bounding box center [365, 242] width 18 height 18
drag, startPoint x: 336, startPoint y: 244, endPoint x: 345, endPoint y: 245, distance: 9.3
click at [337, 244] on button "M" at bounding box center [342, 242] width 18 height 18
click at [385, 280] on div "Frequency How often do you want us to post to your social accounts for you? Mul…" at bounding box center [487, 225] width 309 height 305
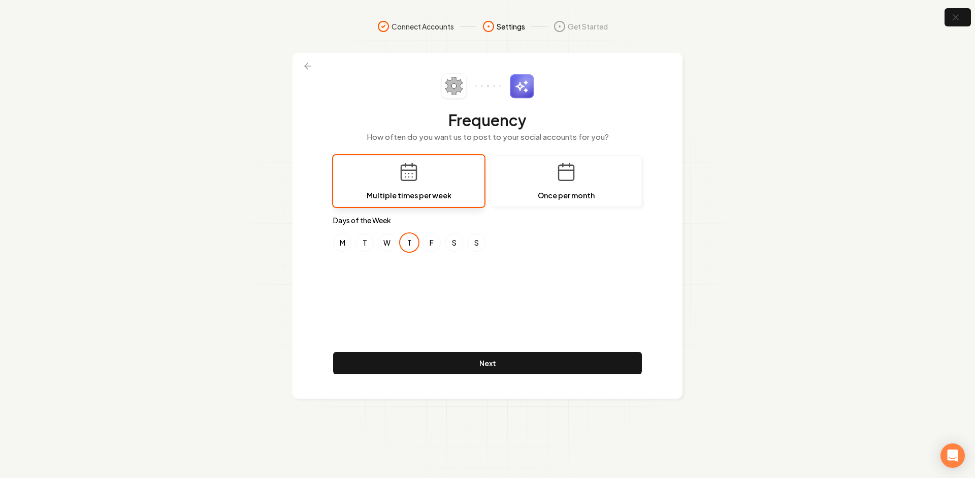
click at [429, 263] on div "Frequency How often do you want us to post to your social accounts for you? Mul…" at bounding box center [487, 225] width 309 height 305
click at [370, 238] on button "T" at bounding box center [365, 242] width 18 height 18
click at [481, 288] on div "Frequency How often do you want us to post to your social accounts for you? Mul…" at bounding box center [487, 225] width 309 height 305
drag, startPoint x: 458, startPoint y: 282, endPoint x: 464, endPoint y: 249, distance: 34.2
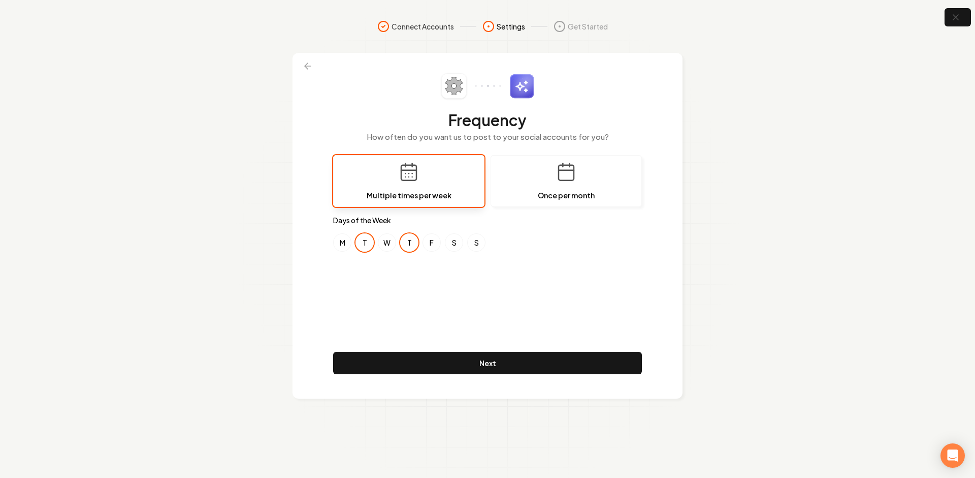
click at [458, 282] on div "Frequency How often do you want us to post to your social accounts for you? Mul…" at bounding box center [487, 225] width 309 height 305
click at [447, 360] on button "Next" at bounding box center [487, 363] width 309 height 22
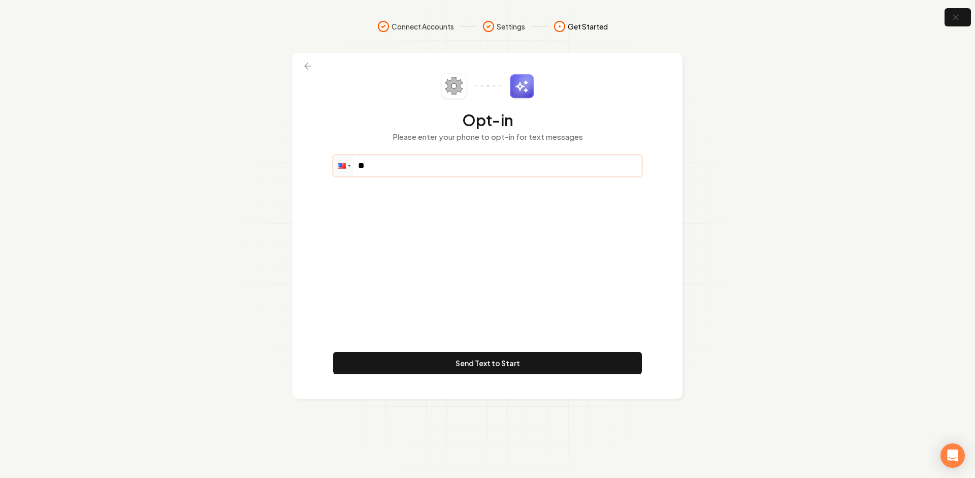
click at [422, 172] on input "**" at bounding box center [488, 165] width 308 height 20
paste input "**********"
type input "**********"
click at [480, 249] on div "**********" at bounding box center [487, 225] width 309 height 305
click at [497, 358] on button "Send Text to Start" at bounding box center [487, 363] width 309 height 22
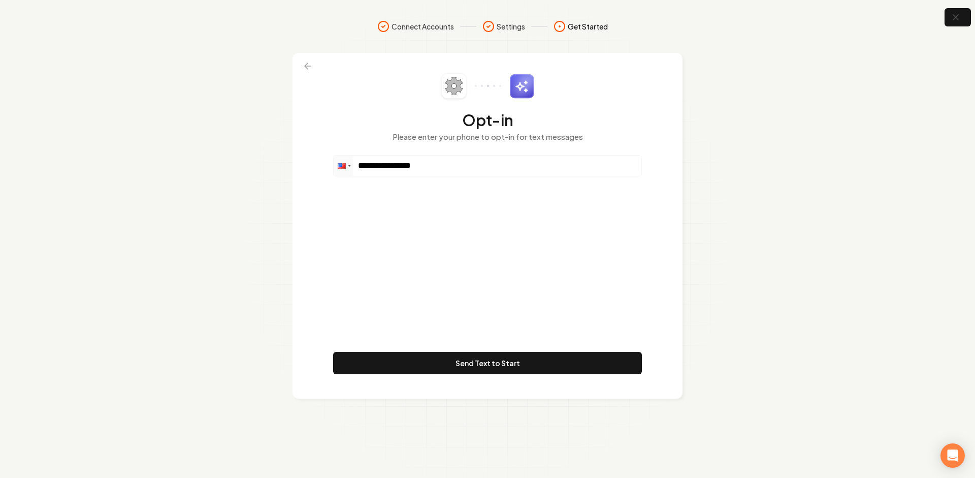
click at [587, 268] on div "**********" at bounding box center [487, 225] width 309 height 305
click at [467, 296] on div "**********" at bounding box center [487, 225] width 309 height 305
click at [957, 17] on icon "button" at bounding box center [955, 17] width 13 height 13
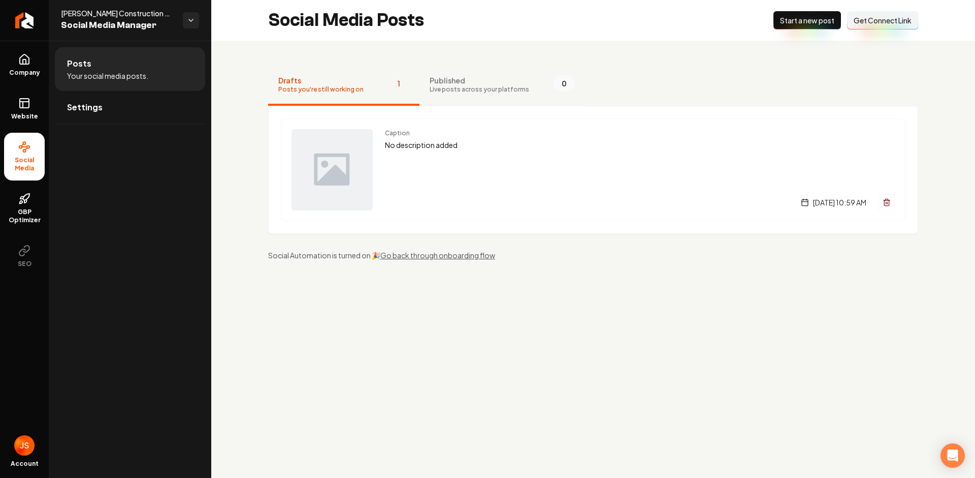
click at [443, 94] on button "Published Live posts across your platforms 0" at bounding box center [503, 85] width 166 height 41
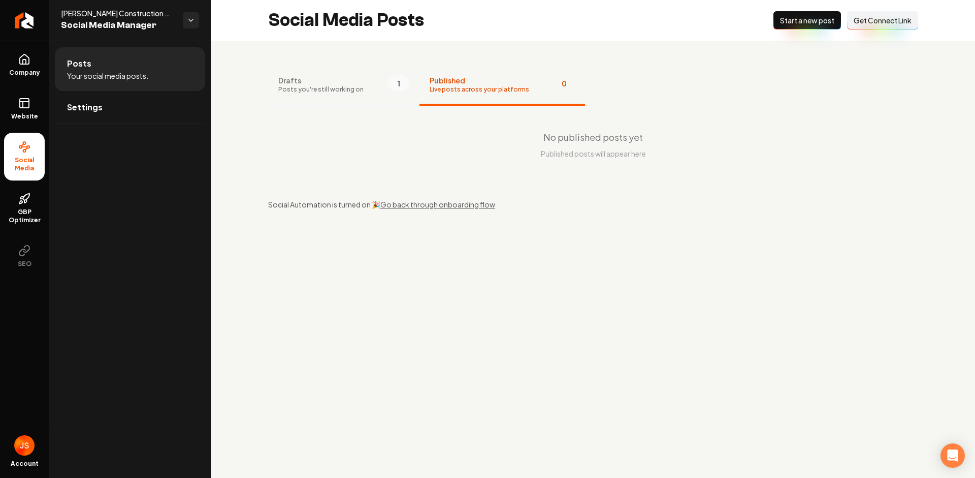
click at [359, 84] on button "Drafts Posts you're still working on 1" at bounding box center [343, 85] width 151 height 41
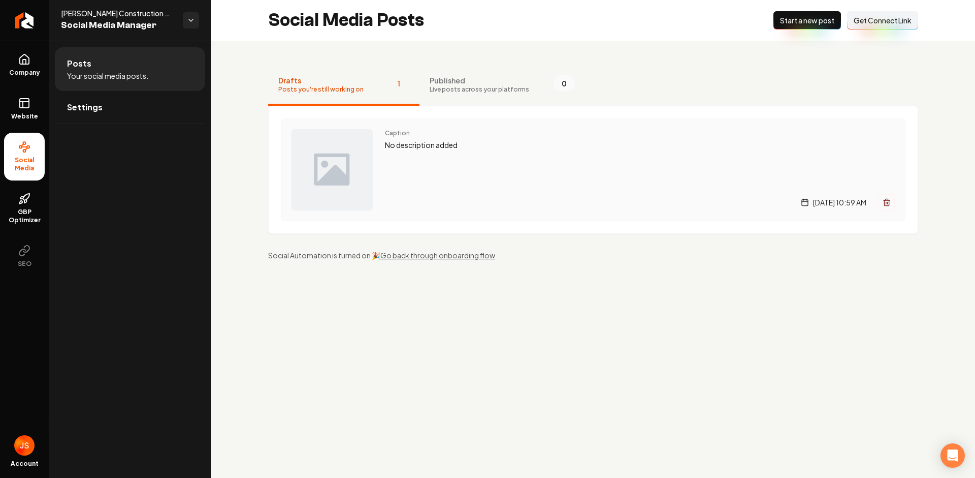
click at [420, 135] on span "Caption" at bounding box center [640, 133] width 510 height 8
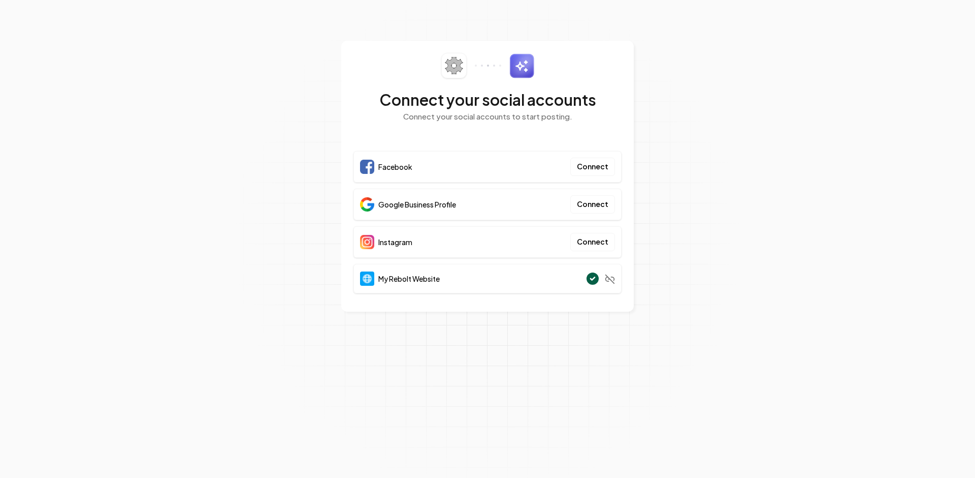
click at [717, 138] on section "Connect your social accounts Connect your social accounts to start posting. Fac…" at bounding box center [487, 239] width 975 height 478
click at [876, 109] on section "Connect your social accounts Connect your social accounts to start posting. Fac…" at bounding box center [487, 239] width 975 height 478
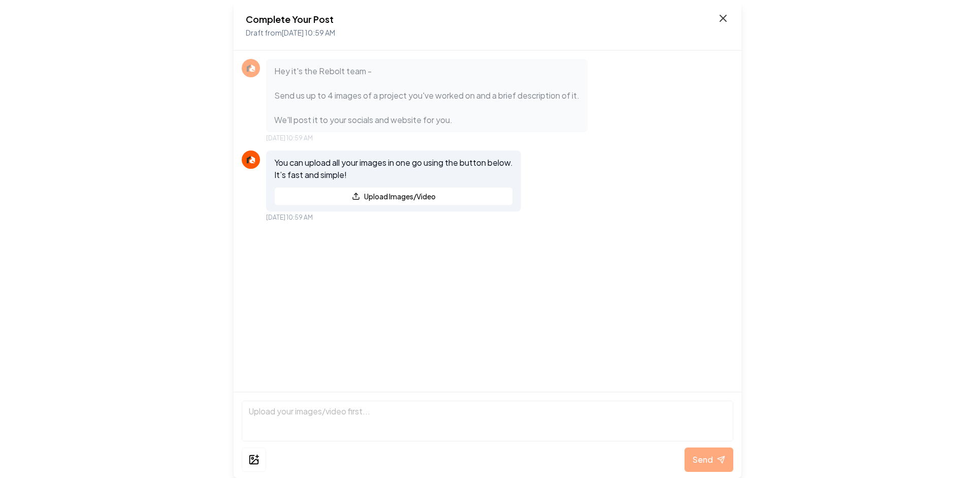
click at [725, 19] on icon at bounding box center [723, 18] width 12 height 12
